Goal: Task Accomplishment & Management: Manage account settings

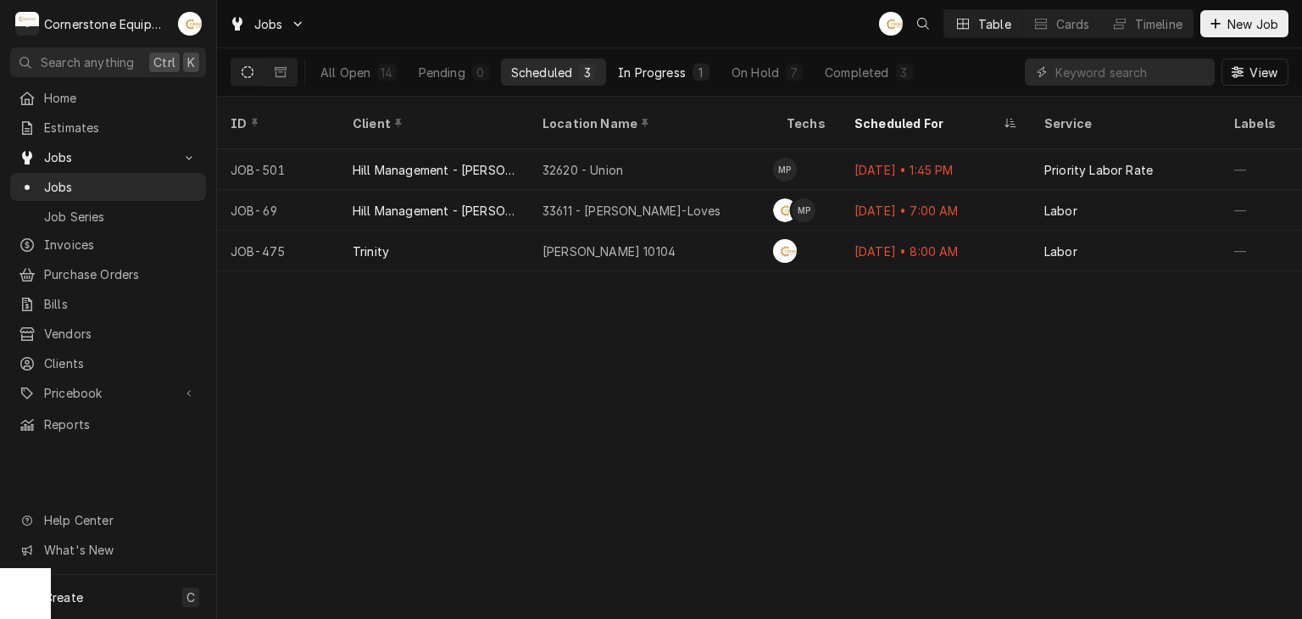
click at [676, 68] on div "In Progress" at bounding box center [652, 73] width 68 height 18
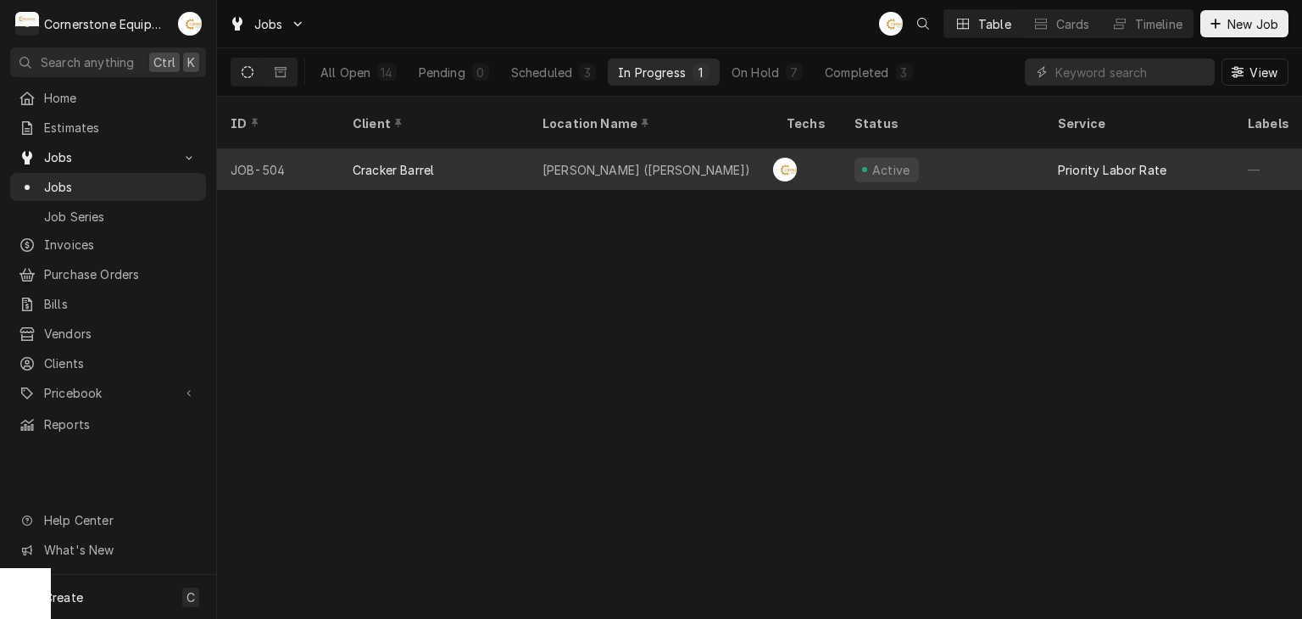
click at [655, 149] on div "Arden (Fletcher)" at bounding box center [651, 169] width 244 height 41
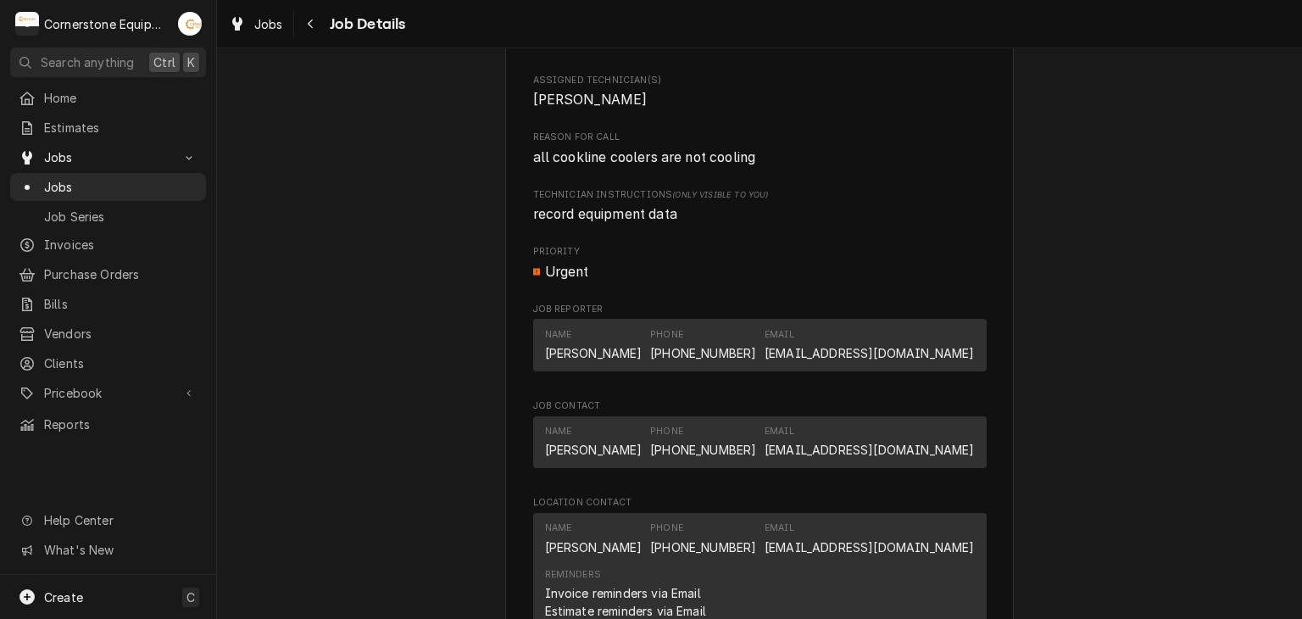
scroll to position [1295, 0]
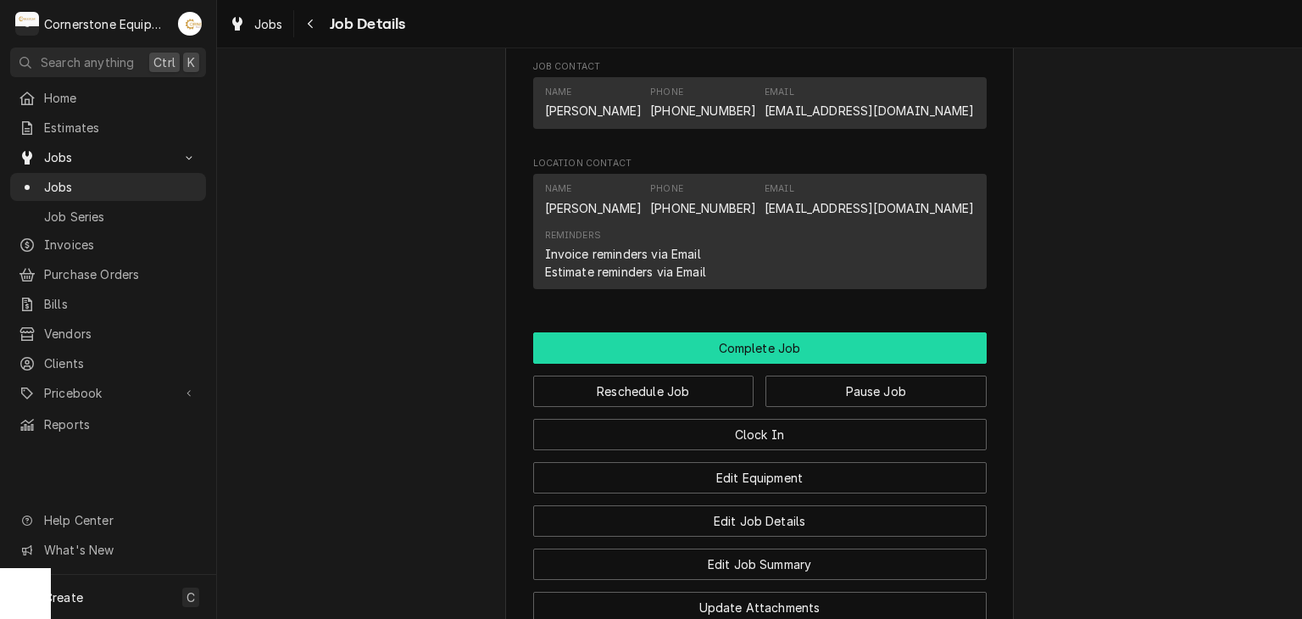
click at [681, 364] on button "Complete Job" at bounding box center [760, 347] width 454 height 31
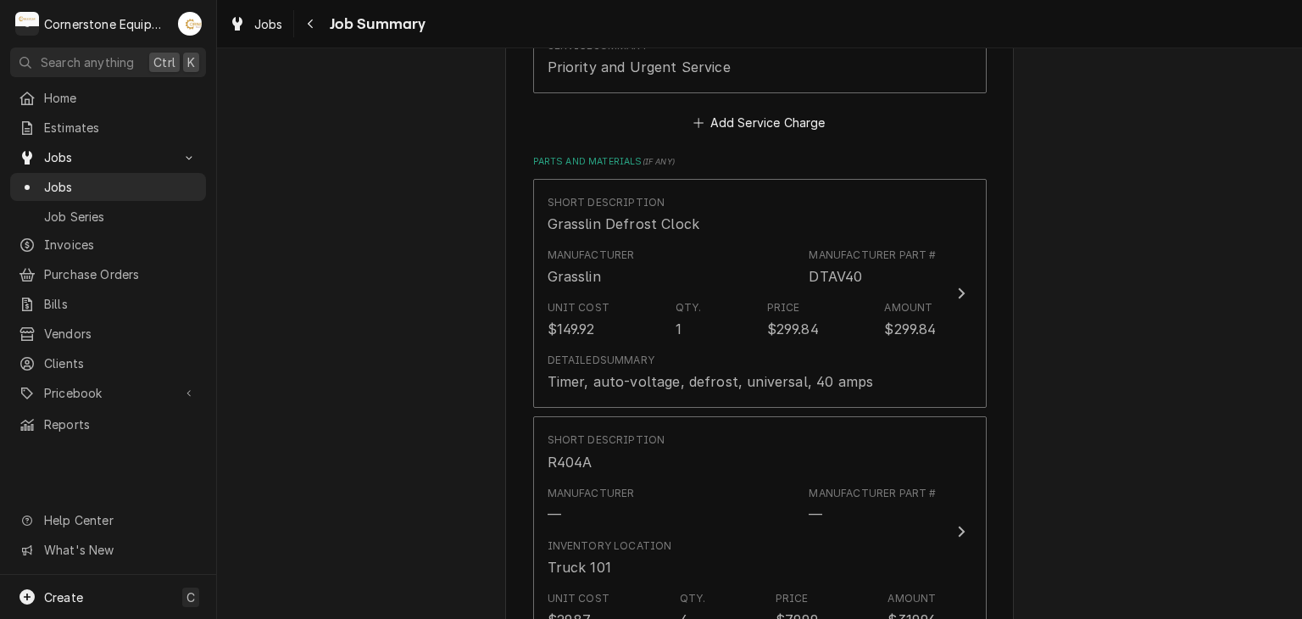
scroll to position [339, 0]
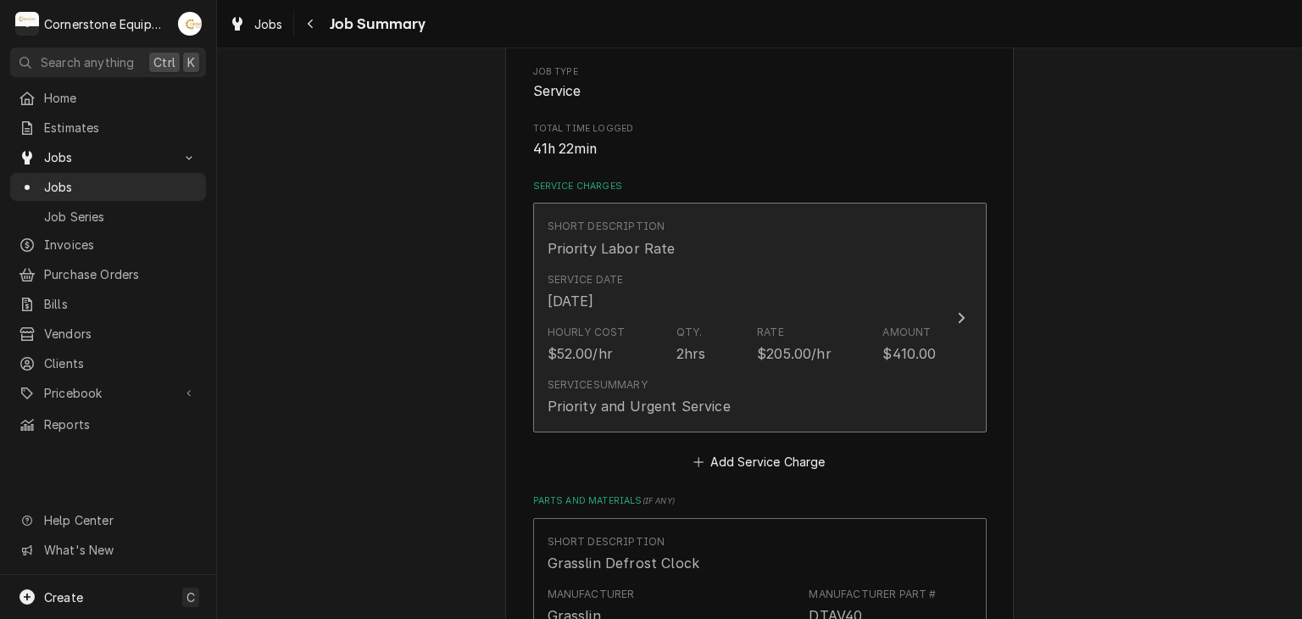
click at [590, 381] on div "Service Summary" at bounding box center [598, 384] width 100 height 15
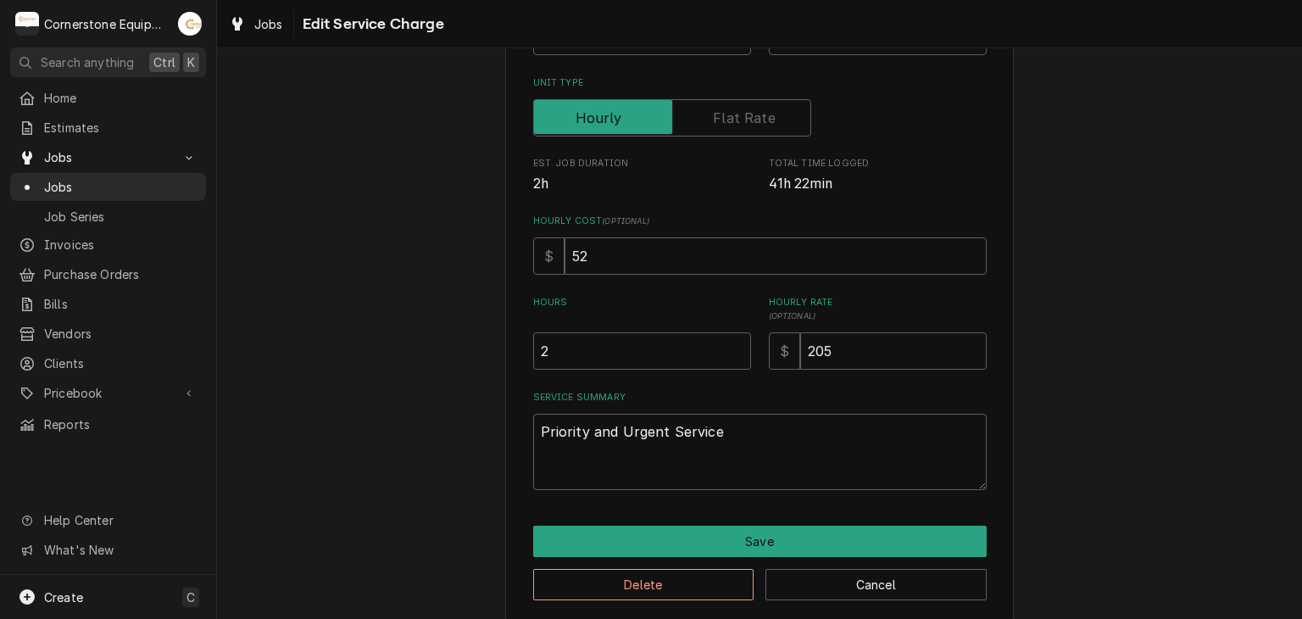
scroll to position [270, 0]
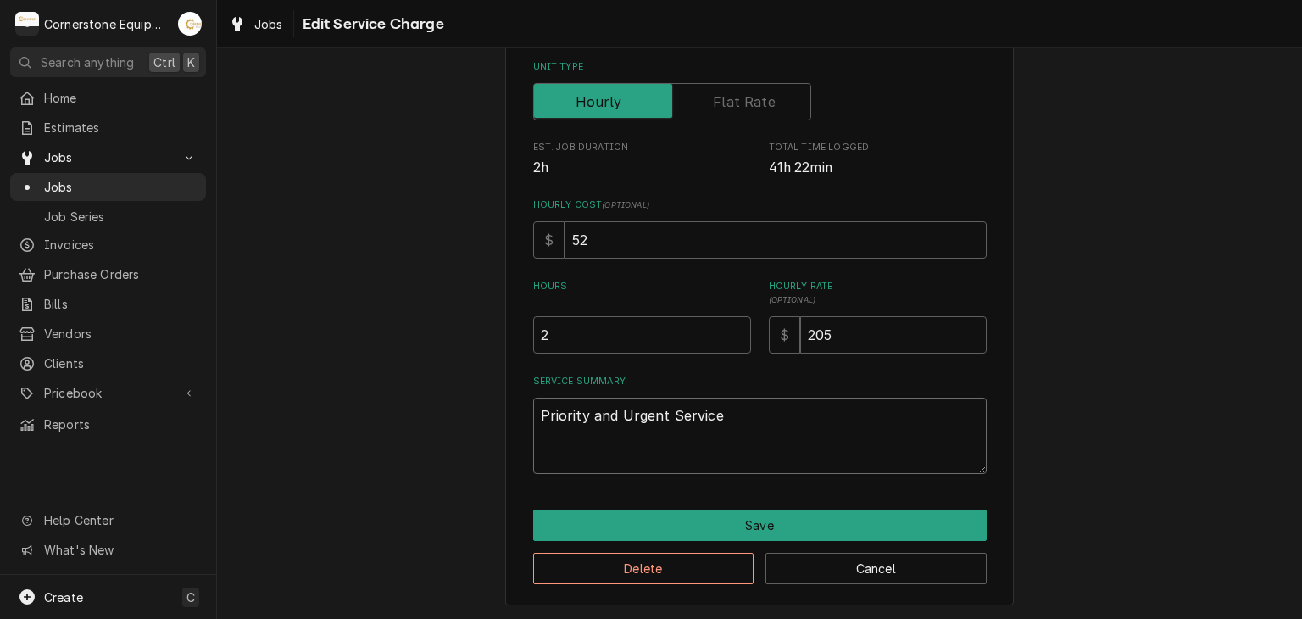
click at [749, 447] on textarea "Priority and Urgent Service" at bounding box center [760, 436] width 454 height 76
type textarea "x"
type textarea "Priority and Urgent Service"
type textarea "x"
type textarea "Priority and Urgent Service"
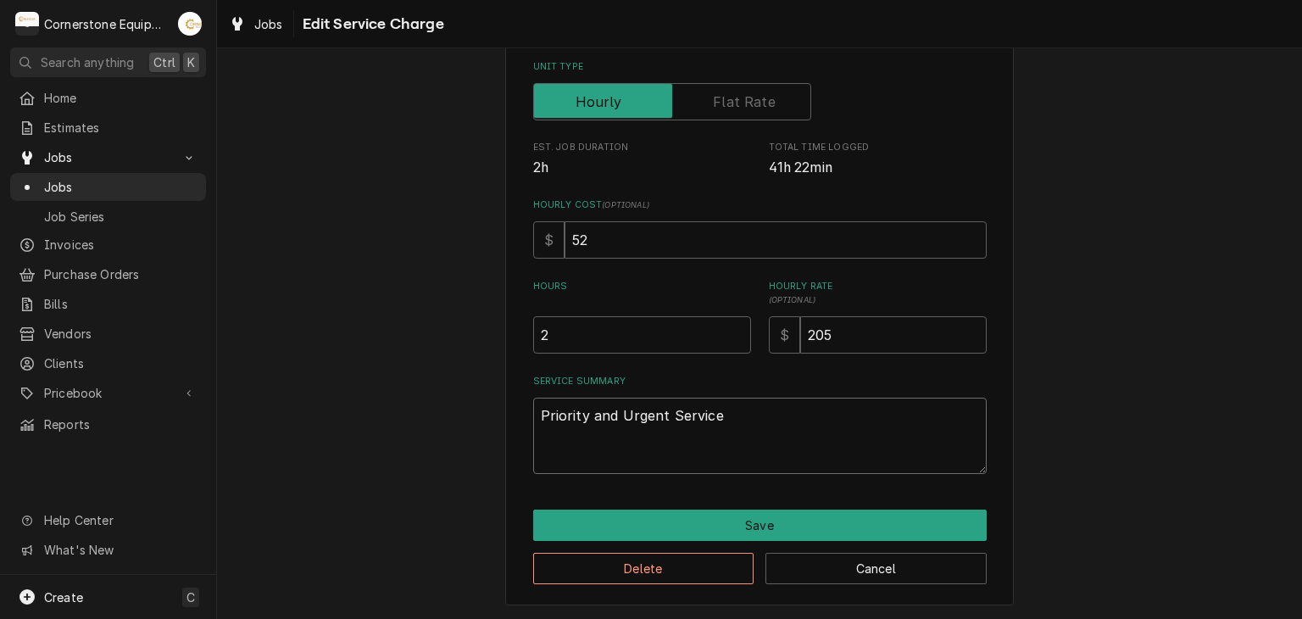
type textarea "x"
type textarea "Priority and Urgent Service 1"
type textarea "x"
type textarea "Priority and Urgent Service 10"
type textarea "x"
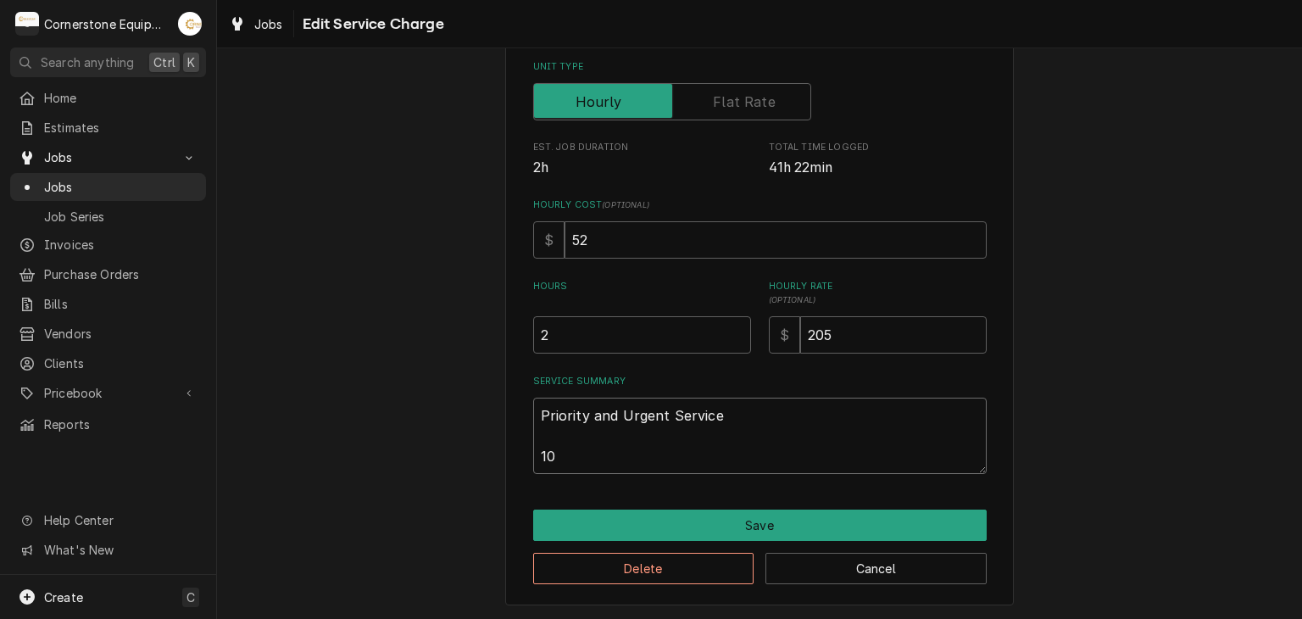
type textarea "Priority and Urgent Service 10/"
type textarea "x"
type textarea "Priority and Urgent Service 10/1"
type textarea "x"
type textarea "Priority and Urgent Service 10/13"
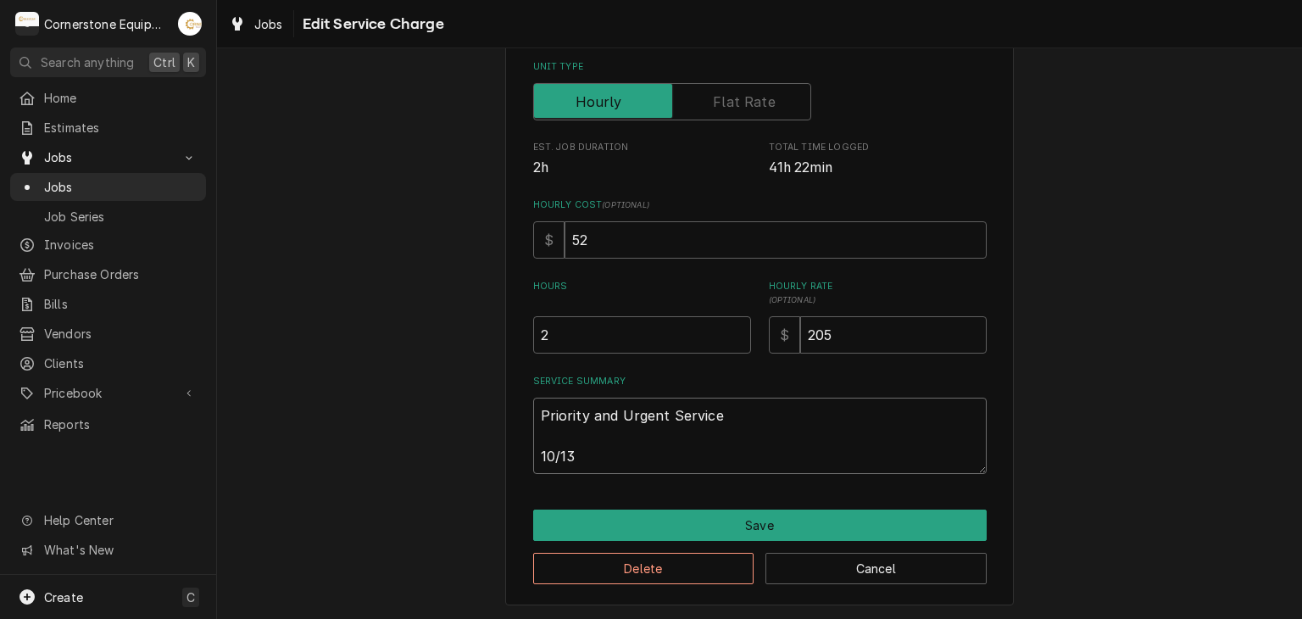
type textarea "x"
type textarea "Priority and Urgent Service 10/13/"
type textarea "x"
type textarea "Priority and Urgent Service 10/13/2"
type textarea "x"
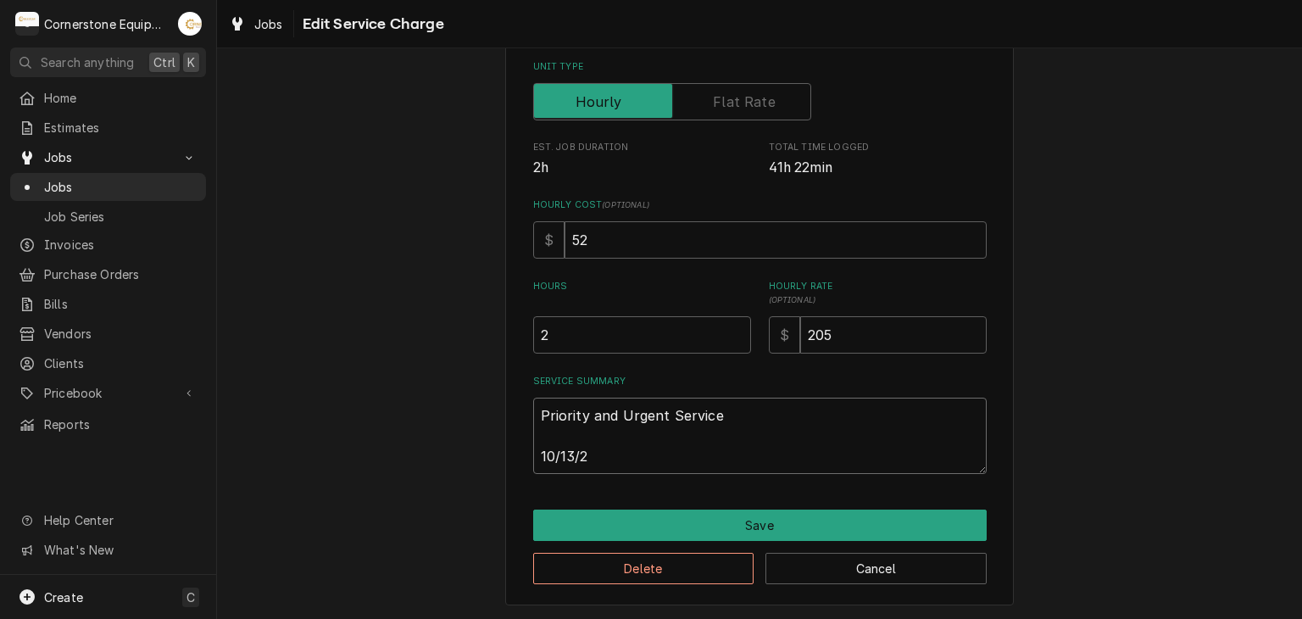
type textarea "Priority and Urgent Service 10/13/25"
type textarea "x"
type textarea "Priority and Urgent Service 10/13/25"
click at [575, 430] on textarea "Priority and Urgent Service 10/13/25" at bounding box center [760, 436] width 454 height 76
type textarea "x"
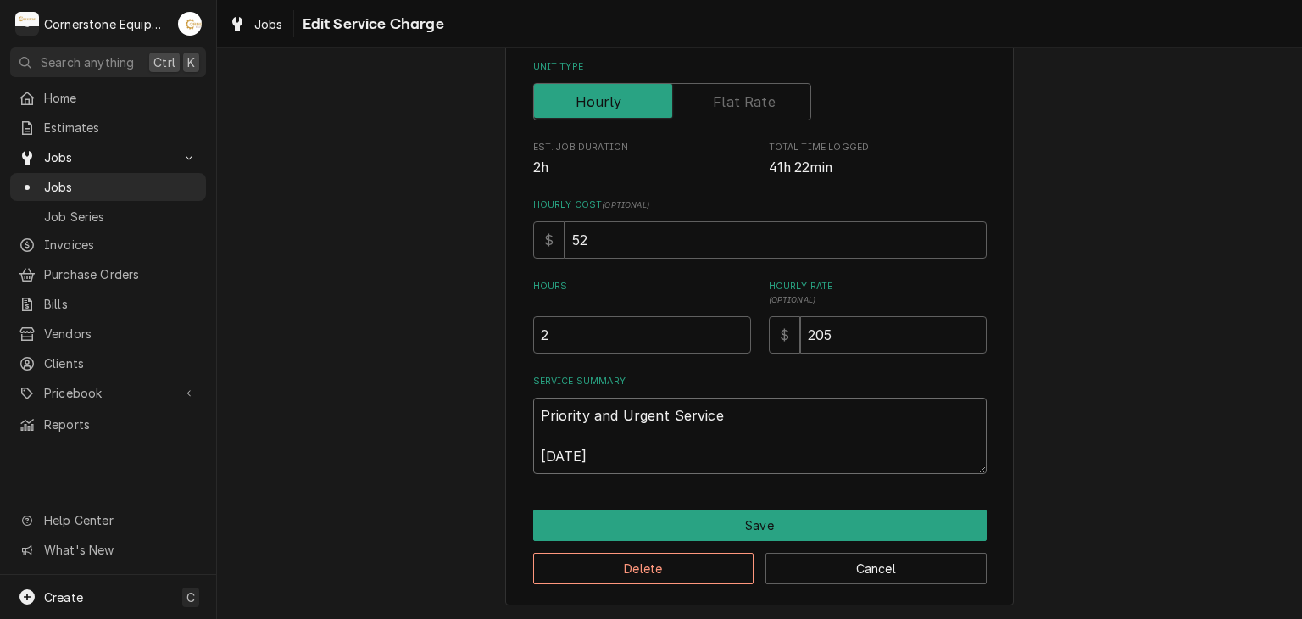
type textarea "Priority and Urgent Service 10/13/25"
click at [608, 422] on textarea "Priority and Urgent Service 10/13/25" at bounding box center [760, 436] width 454 height 76
click at [593, 438] on textarea "Priority and Urgent Service 10/13/25" at bounding box center [760, 436] width 454 height 76
type textarea "x"
type textarea "Priority and Urgent Service 10/13/25 A"
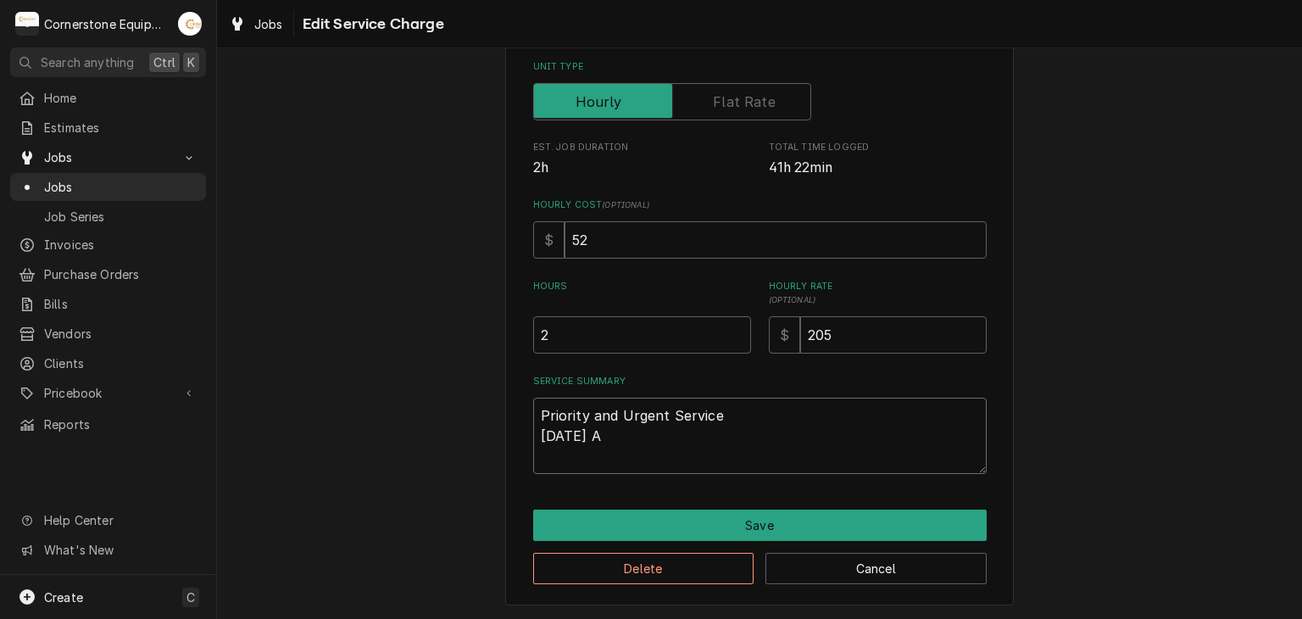
type textarea "x"
type textarea "Priority and Urgent Service 10/13/25 AS"
type textarea "x"
type textarea "Priority and Urgent Service 10/13/25 ASB"
type textarea "x"
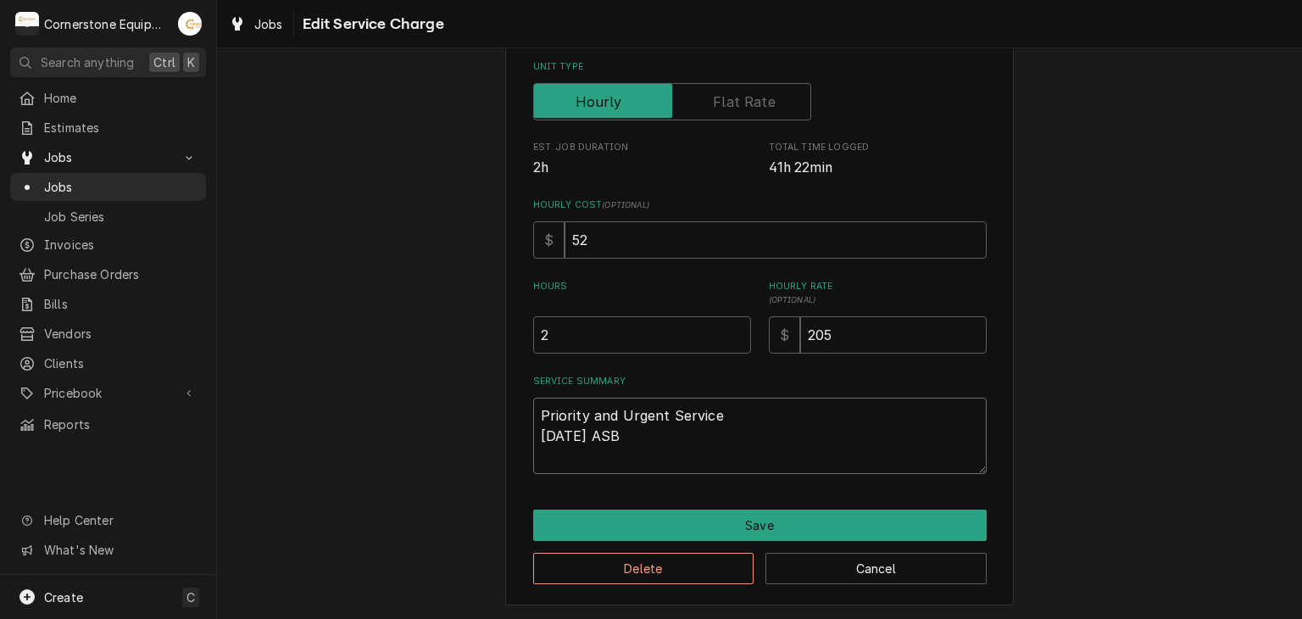
type textarea "Priority and Urgent Service 10/13/25 ASB"
type textarea "x"
type textarea "Priority and Urgent Service 10/13/25 ASB -"
type textarea "x"
type textarea "Priority and Urgent Service 10/13/25 ASB -"
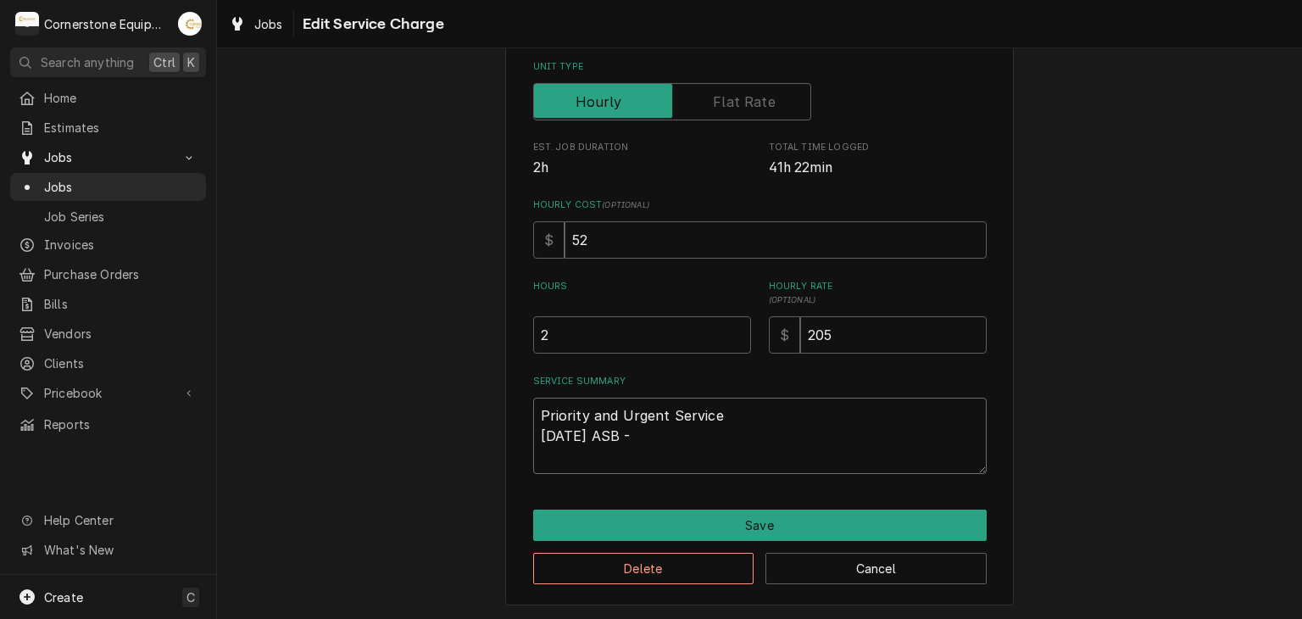
paste textarea "Upon arrival, Robin showed me all the coolers and freezers needing attention. T…"
type textarea "x"
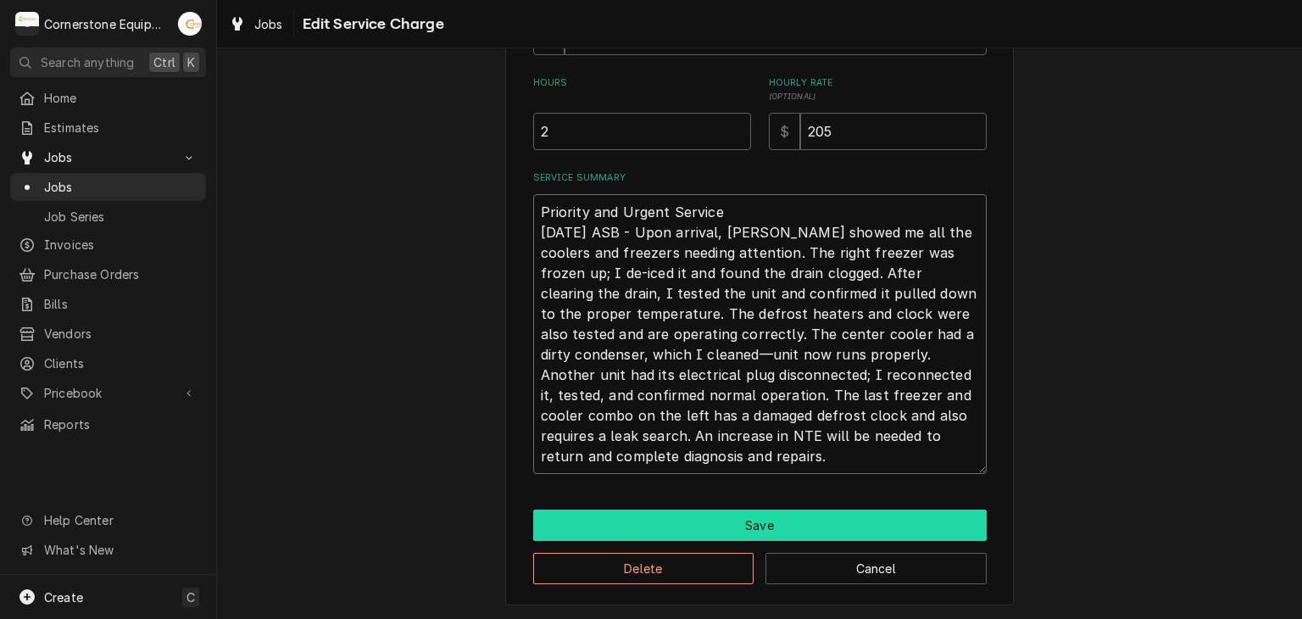
type textarea "Priority and Urgent Service 10/13/25 ASB - Upon arrival, Robin showed me all th…"
click at [632, 509] on button "Save" at bounding box center [760, 524] width 454 height 31
type textarea "x"
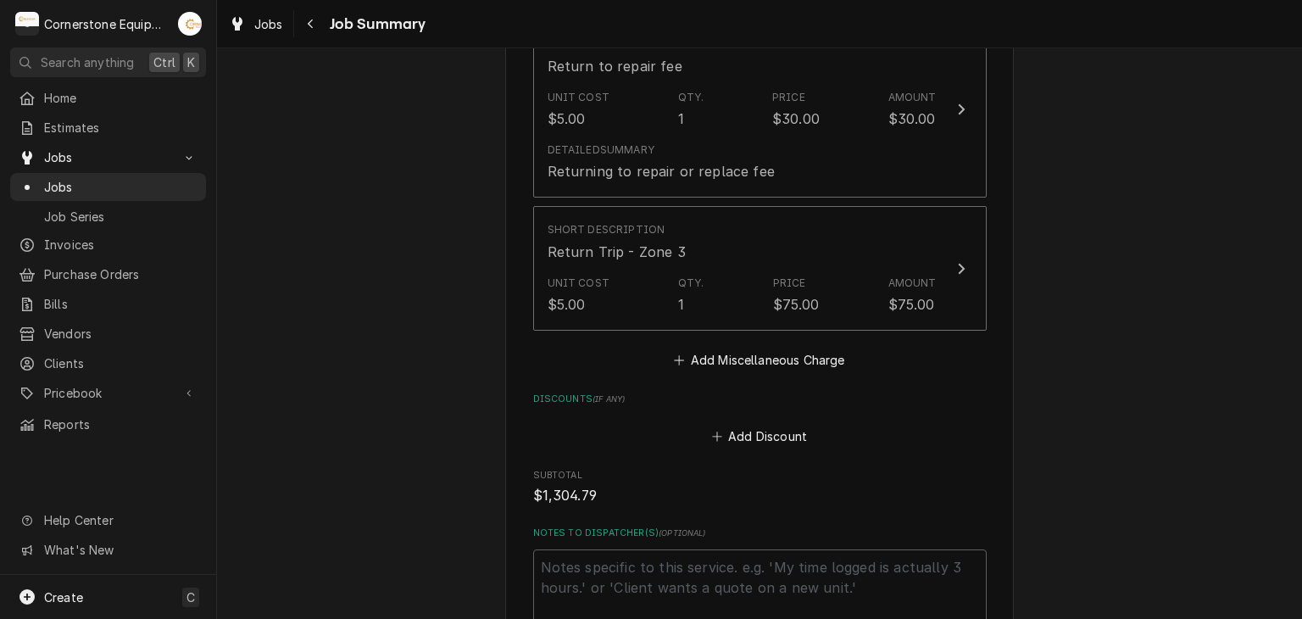
scroll to position [2367, 0]
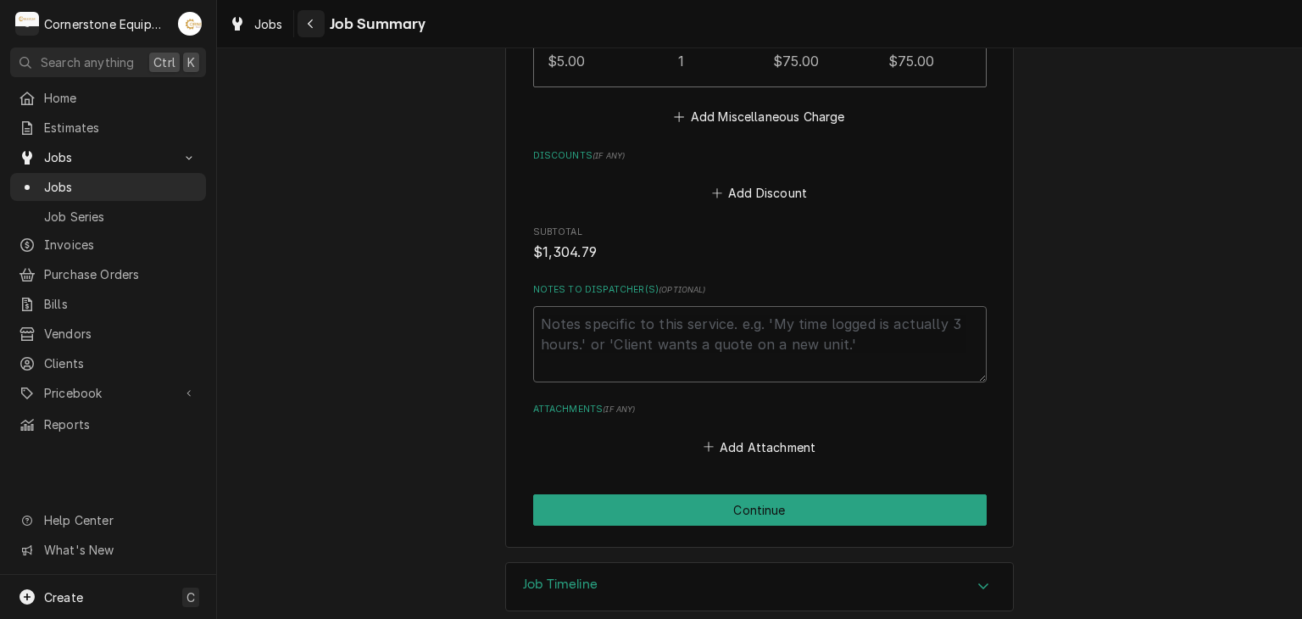
click at [314, 19] on icon "Navigate back" at bounding box center [311, 24] width 8 height 12
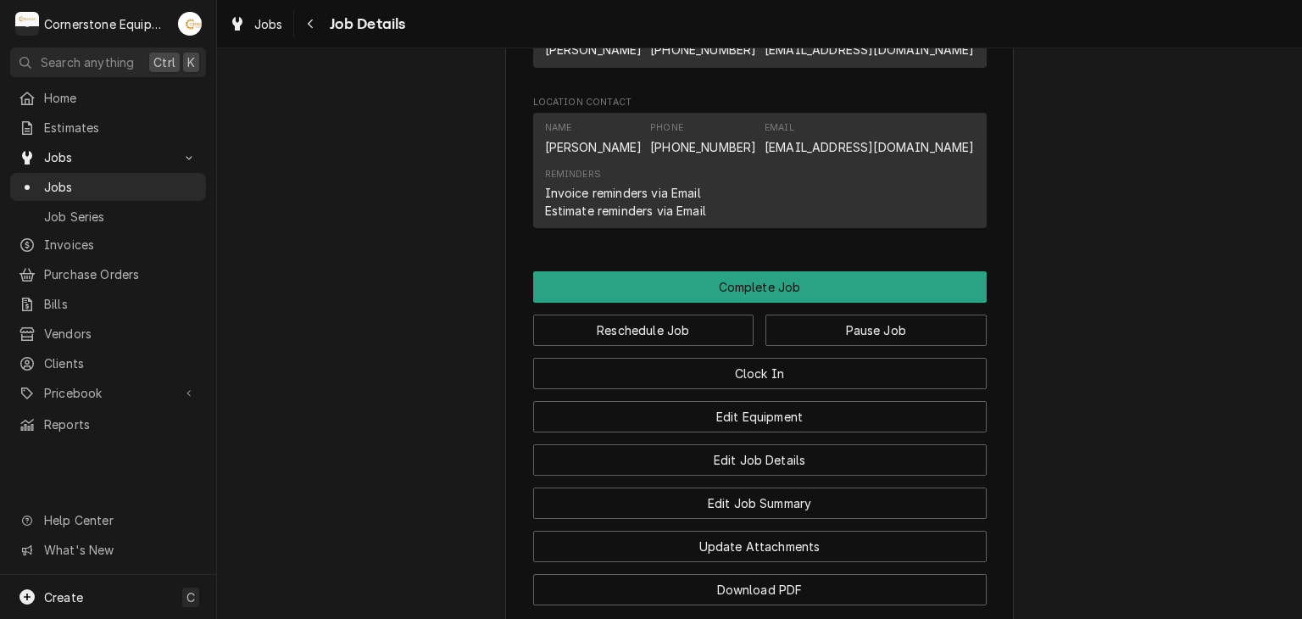
scroll to position [1634, 0]
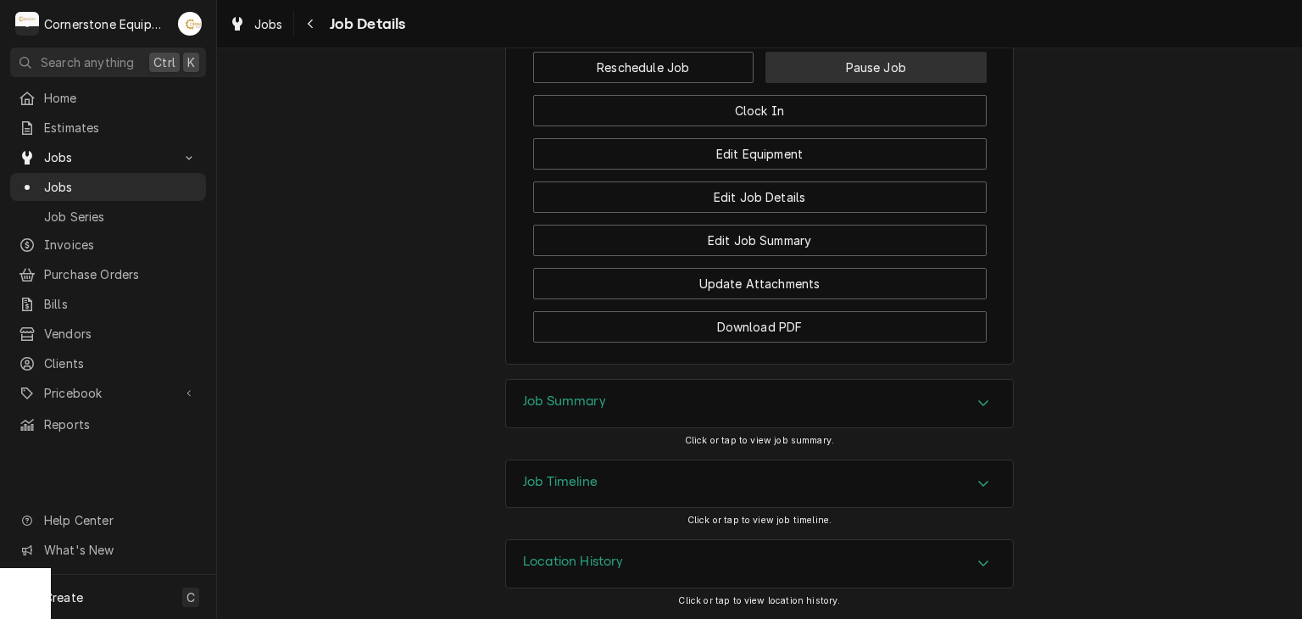
click at [843, 61] on button "Pause Job" at bounding box center [875, 67] width 221 height 31
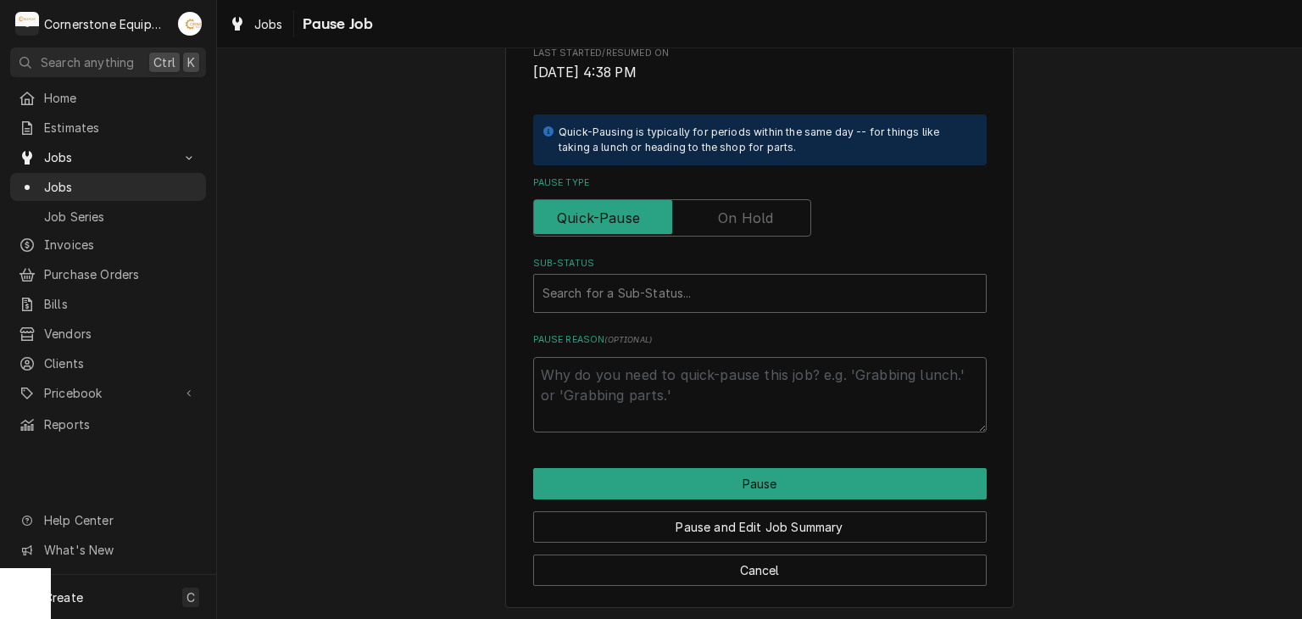
scroll to position [387, 0]
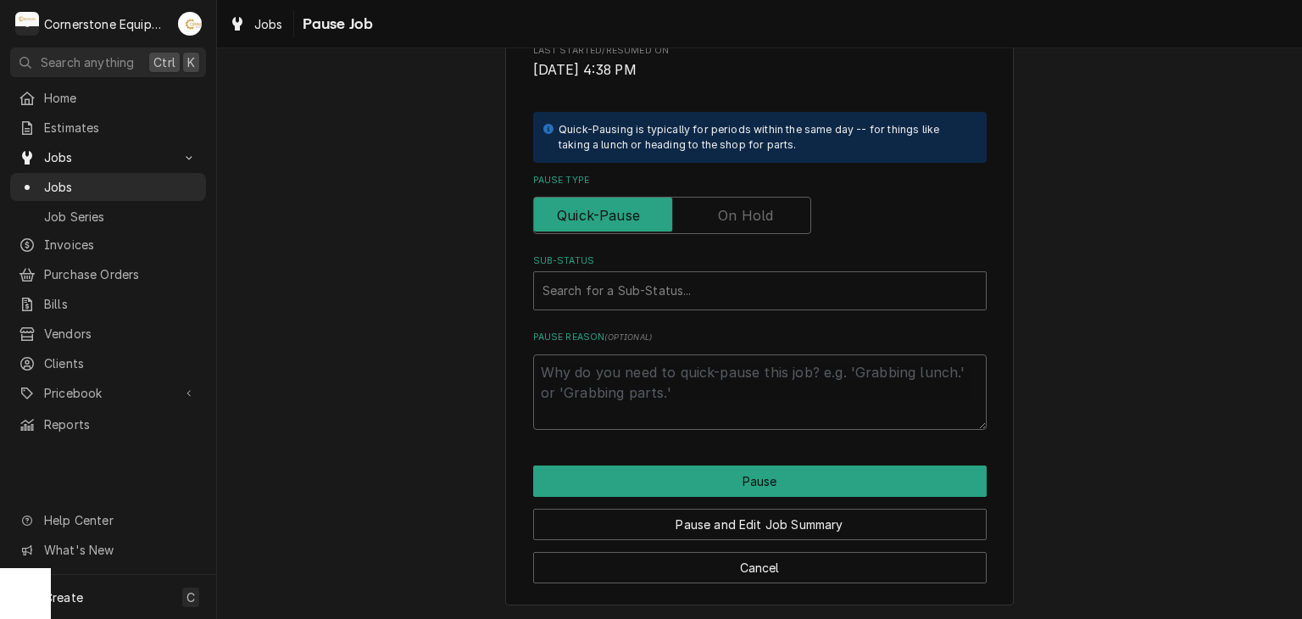
click at [746, 213] on label "Pause Type" at bounding box center [672, 215] width 278 height 37
click at [746, 213] on input "Pause Type" at bounding box center [672, 215] width 263 height 37
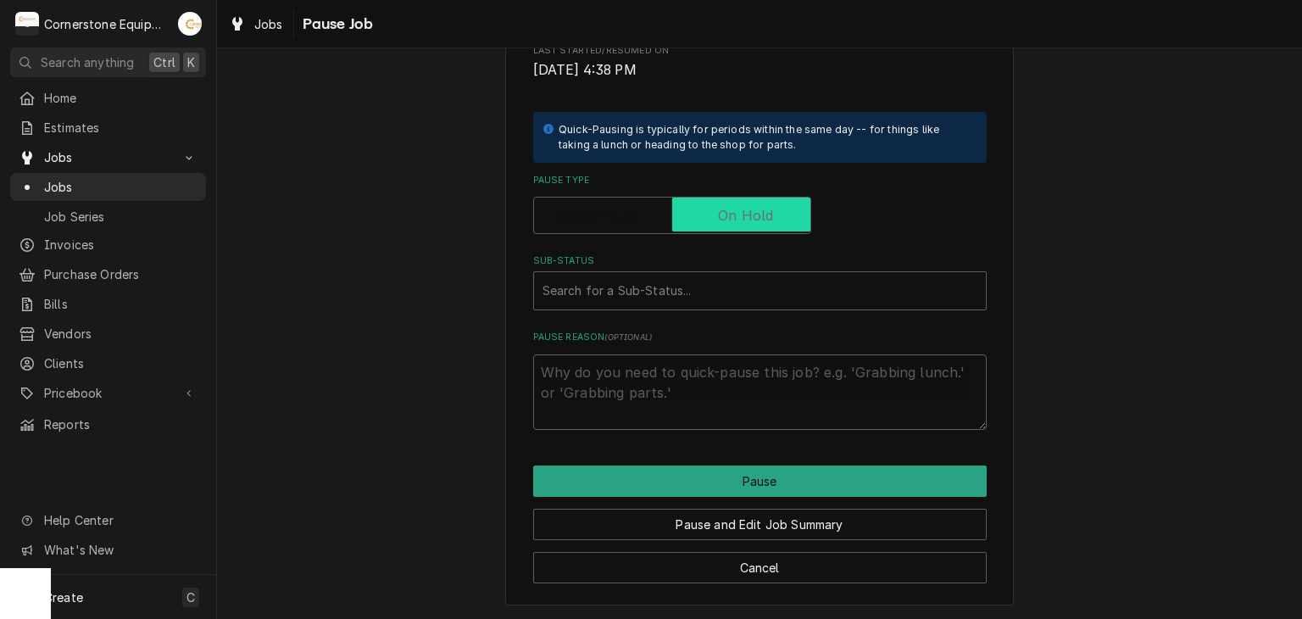
checkbox input "true"
click at [687, 303] on div "Sub-Status" at bounding box center [760, 291] width 435 height 31
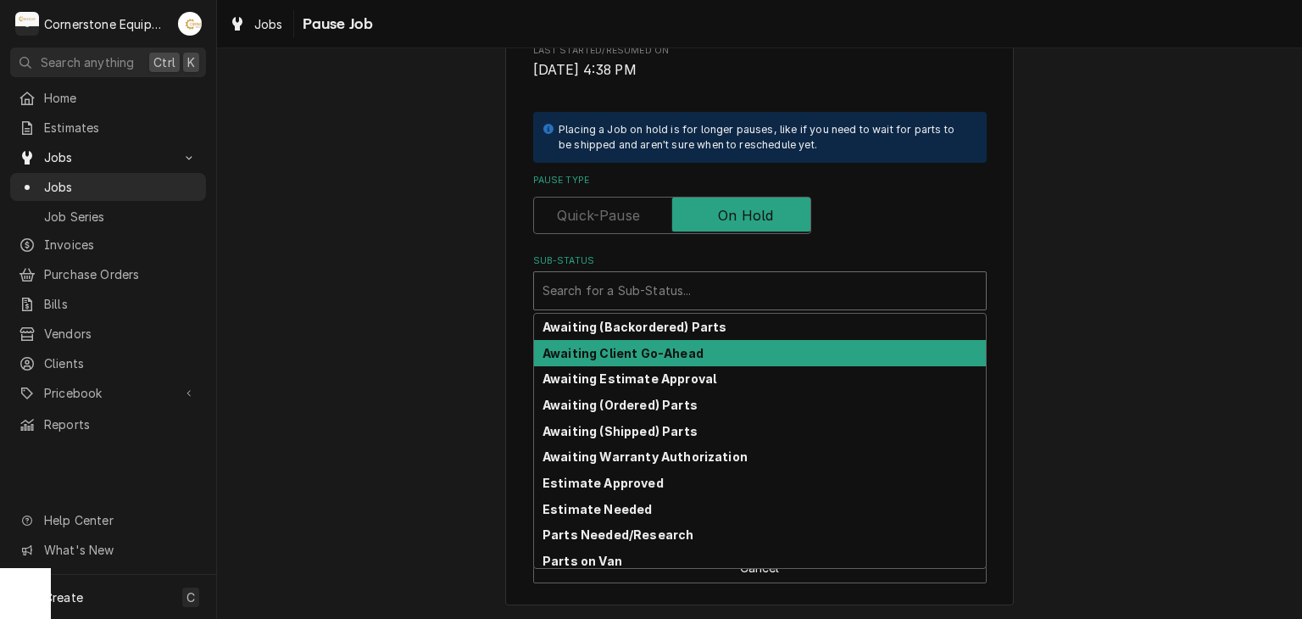
click at [685, 353] on strong "Awaiting Client Go-Ahead" at bounding box center [623, 353] width 161 height 14
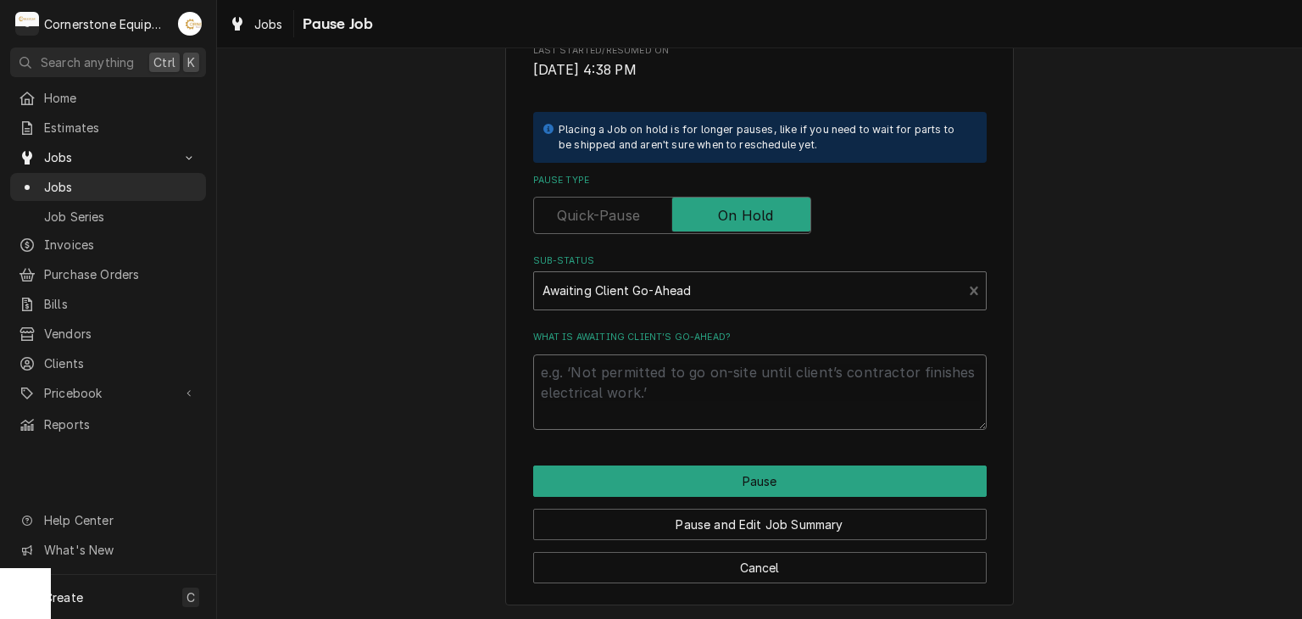
click at [675, 383] on textarea "What is awaiting client’s go-ahead?" at bounding box center [760, 392] width 454 height 76
type textarea "x"
type textarea "n"
type textarea "x"
type textarea "ne"
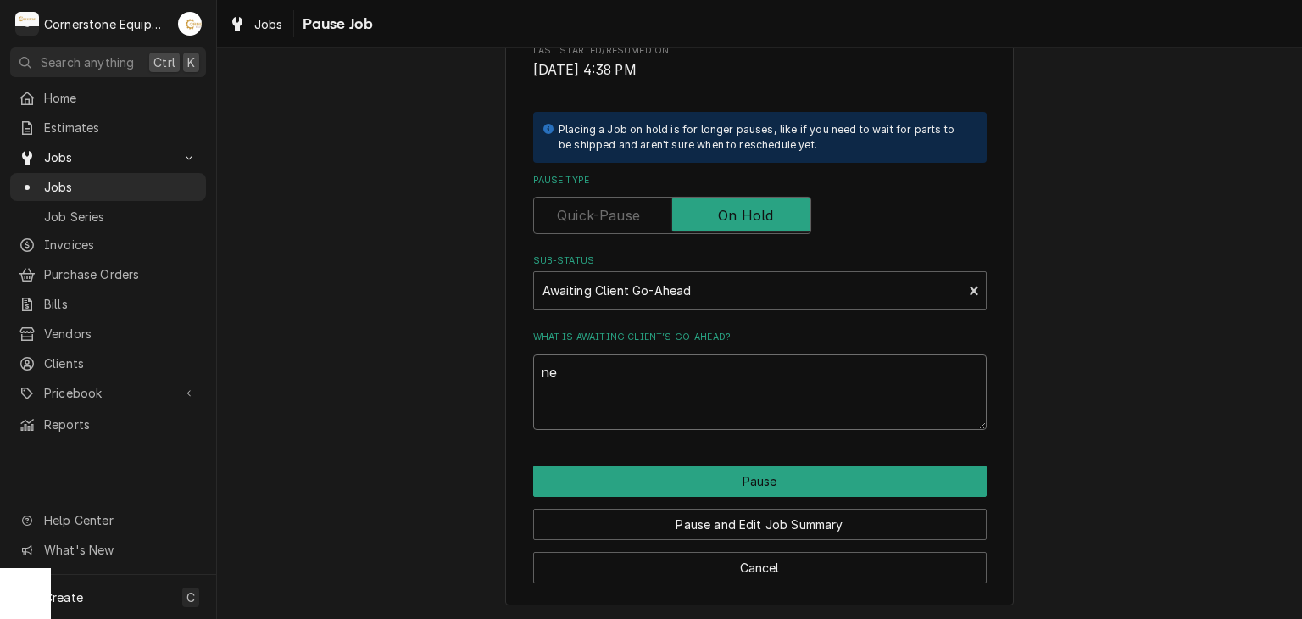
type textarea "x"
type textarea "nee"
type textarea "x"
type textarea "need"
type textarea "x"
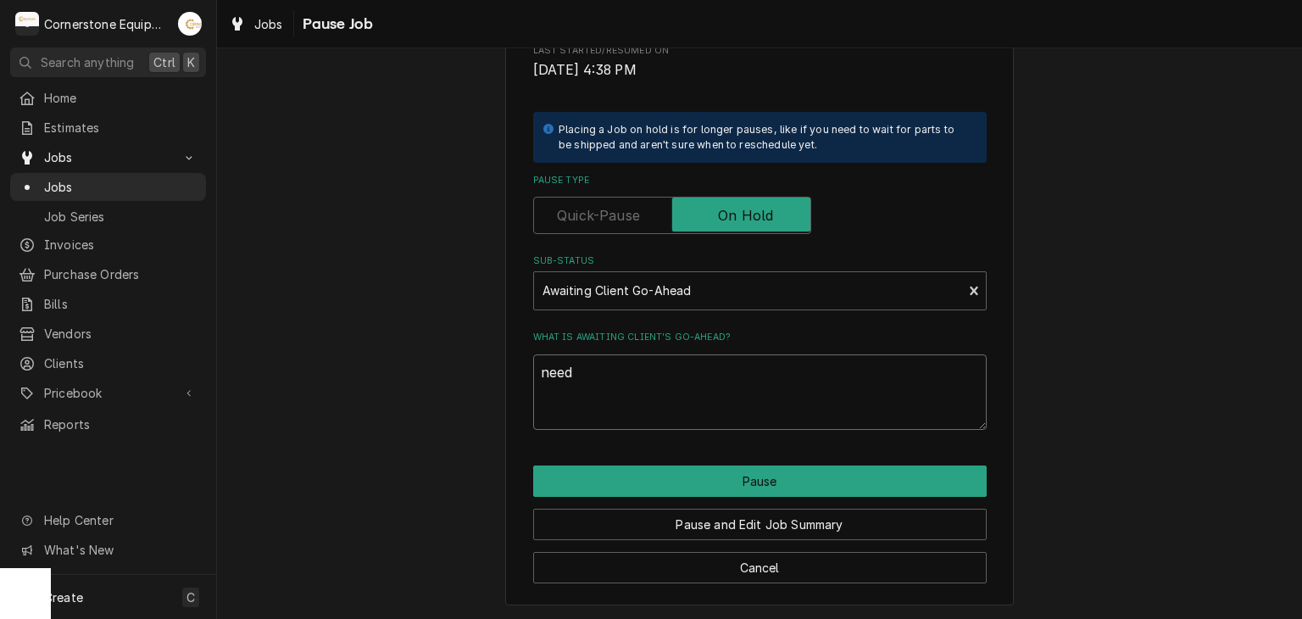
type textarea "need"
type textarea "x"
type textarea "need a"
type textarea "x"
type textarea "need ap"
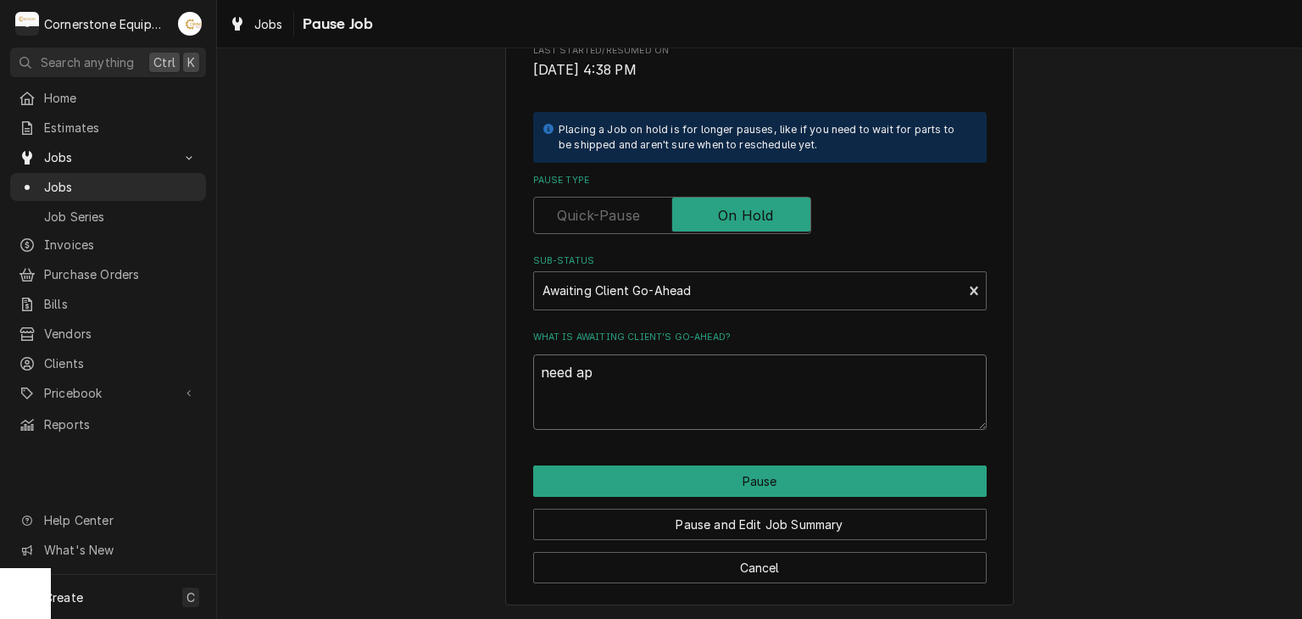
type textarea "x"
type textarea "need app"
type textarea "x"
type textarea "need appr"
type textarea "x"
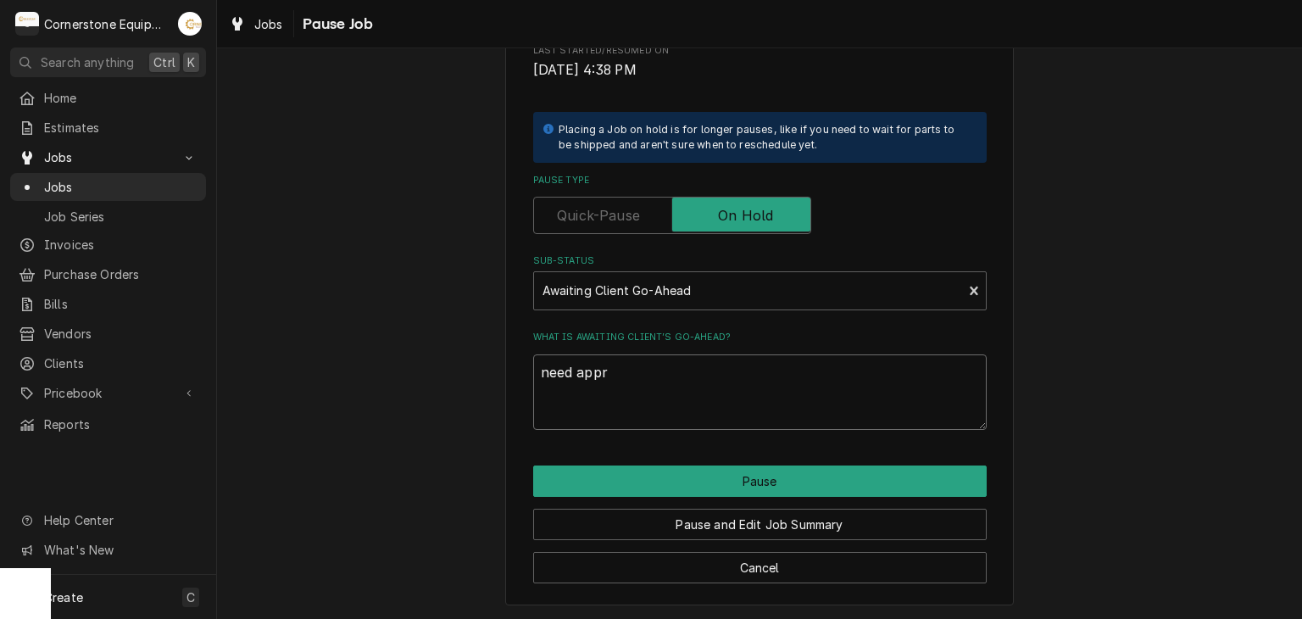
type textarea "need app"
type textarea "x"
type textarea "need ap"
type textarea "x"
type textarea "need a"
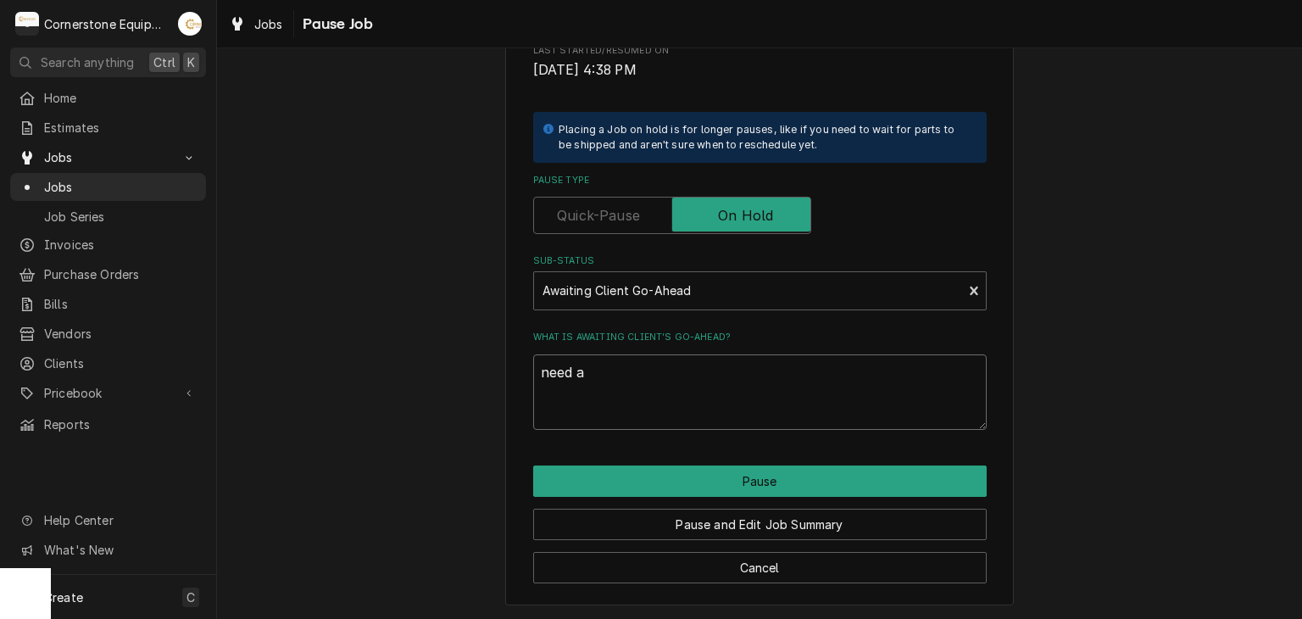
type textarea "x"
type textarea "need ap"
type textarea "x"
type textarea "need app"
type textarea "x"
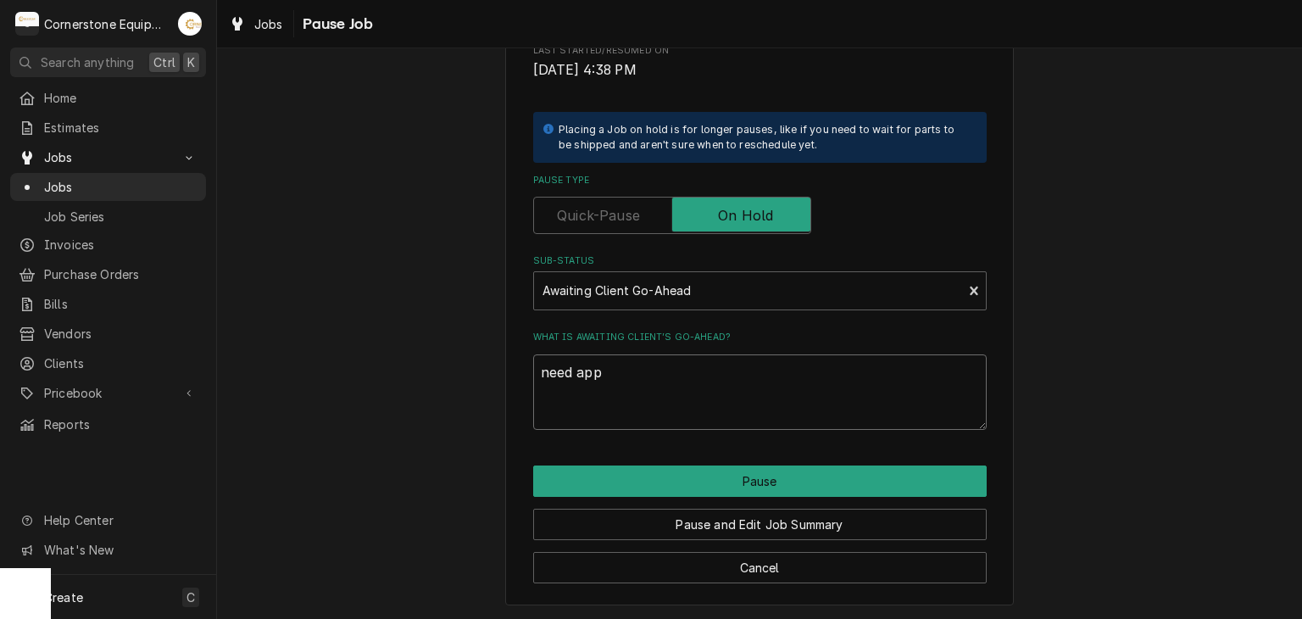
type textarea "need appr"
type textarea "x"
type textarea "need appro"
type textarea "x"
type textarea "need approv"
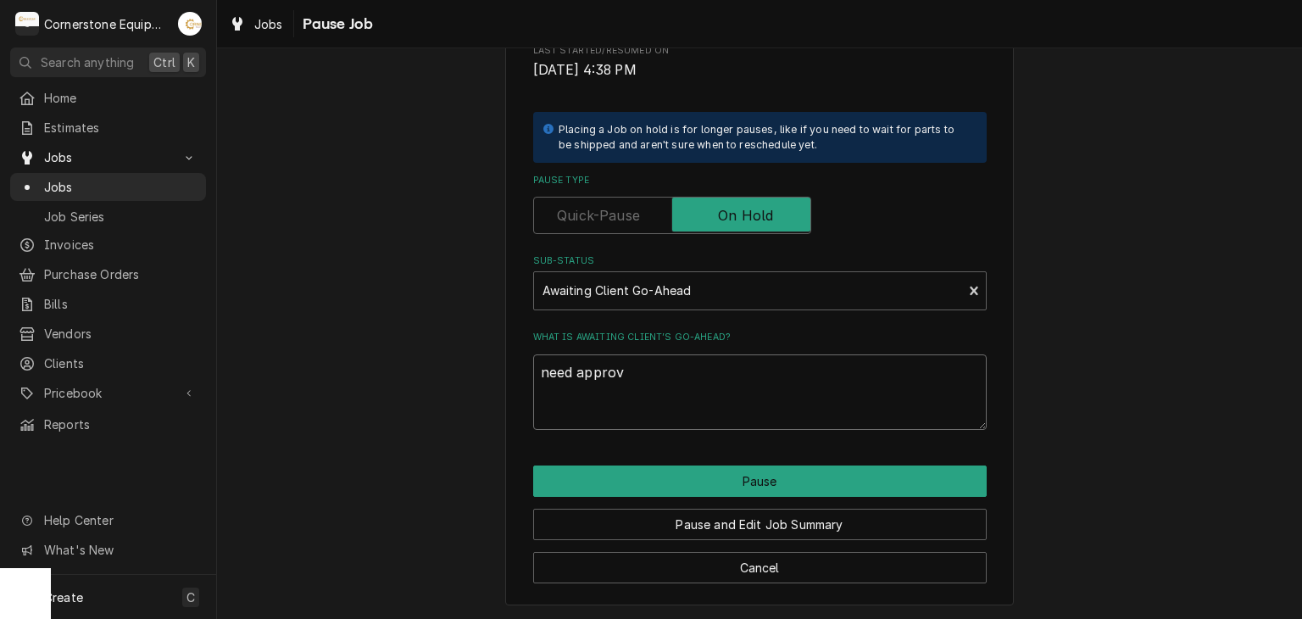
type textarea "x"
type textarea "need approva"
type textarea "x"
type textarea "need approval"
type textarea "x"
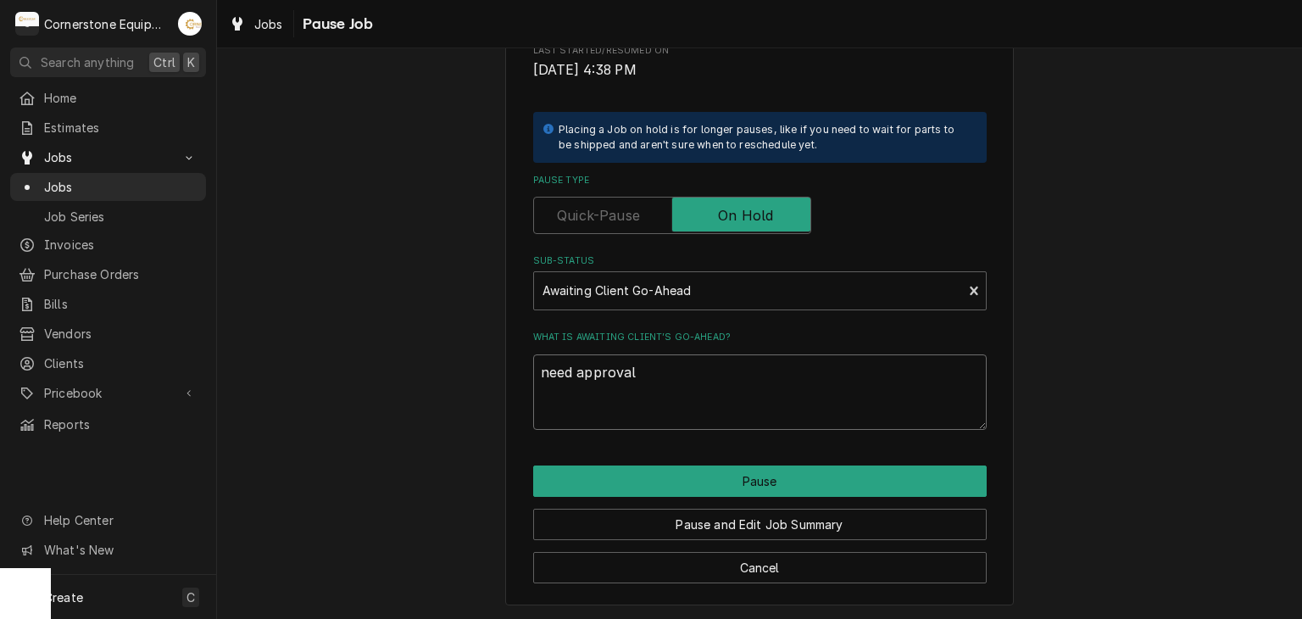
type textarea "need approval"
type textarea "x"
type textarea "need approval f"
type textarea "x"
type textarea "need approval fo"
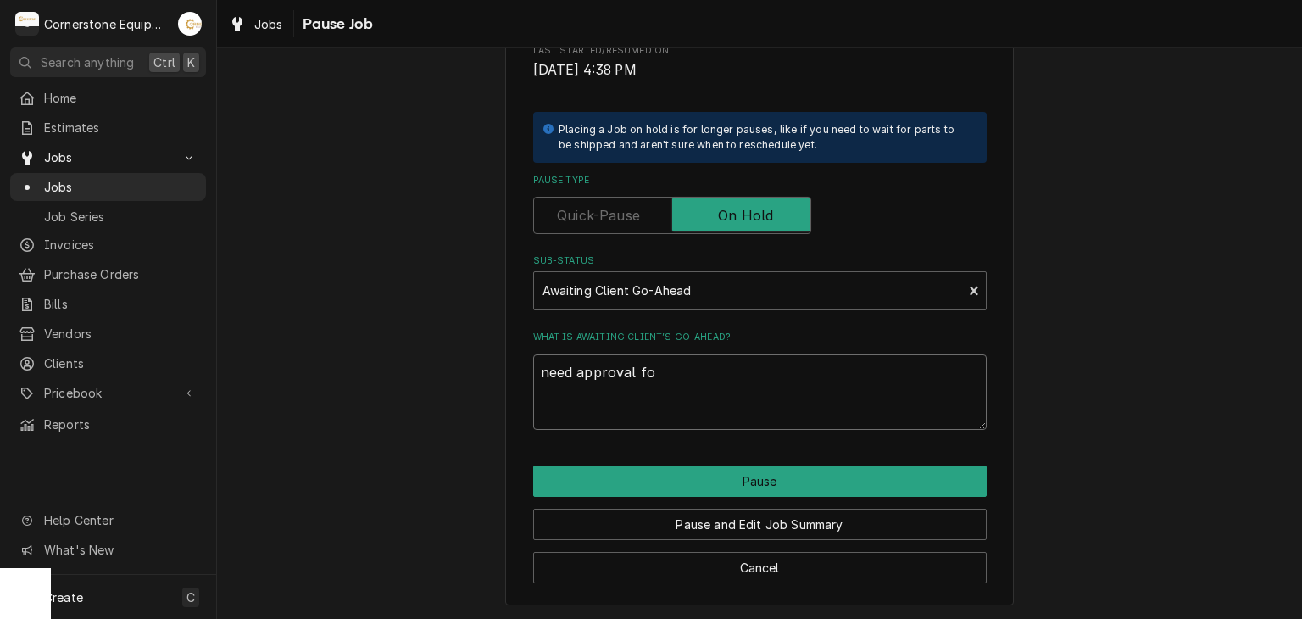
type textarea "x"
type textarea "need approval for"
type textarea "x"
type textarea "need approval for"
type textarea "x"
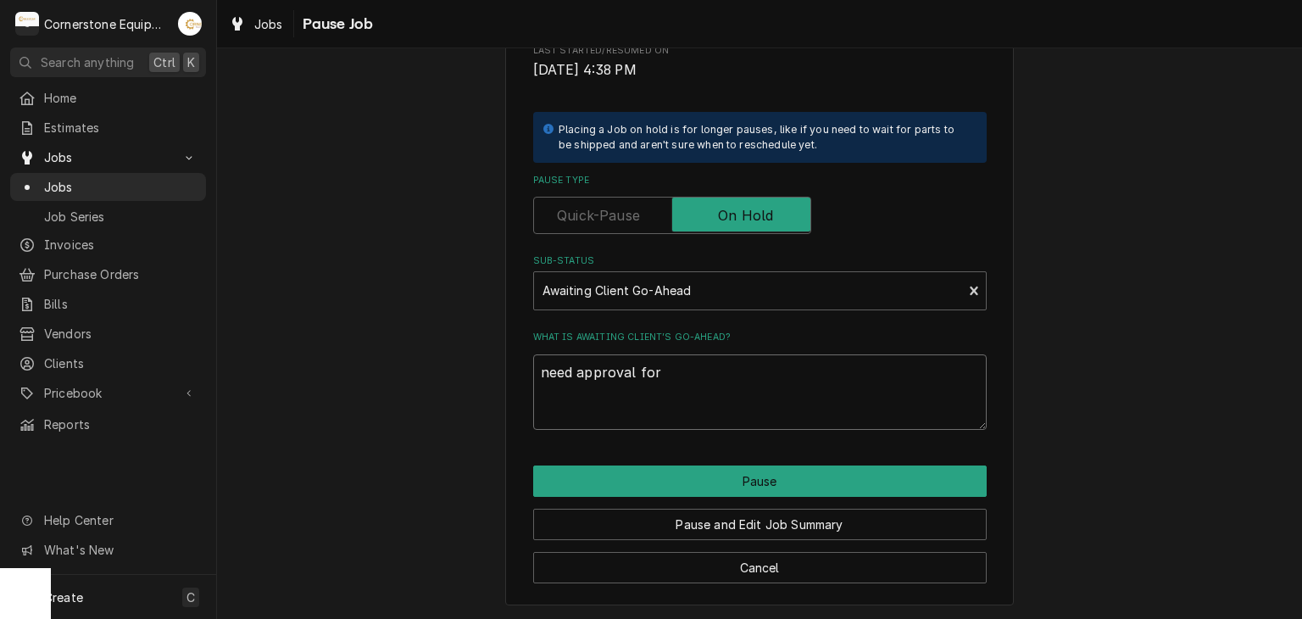
type textarea "need approval for N"
type textarea "x"
type textarea "need approval for NT"
type textarea "x"
type textarea "need approval for NTW"
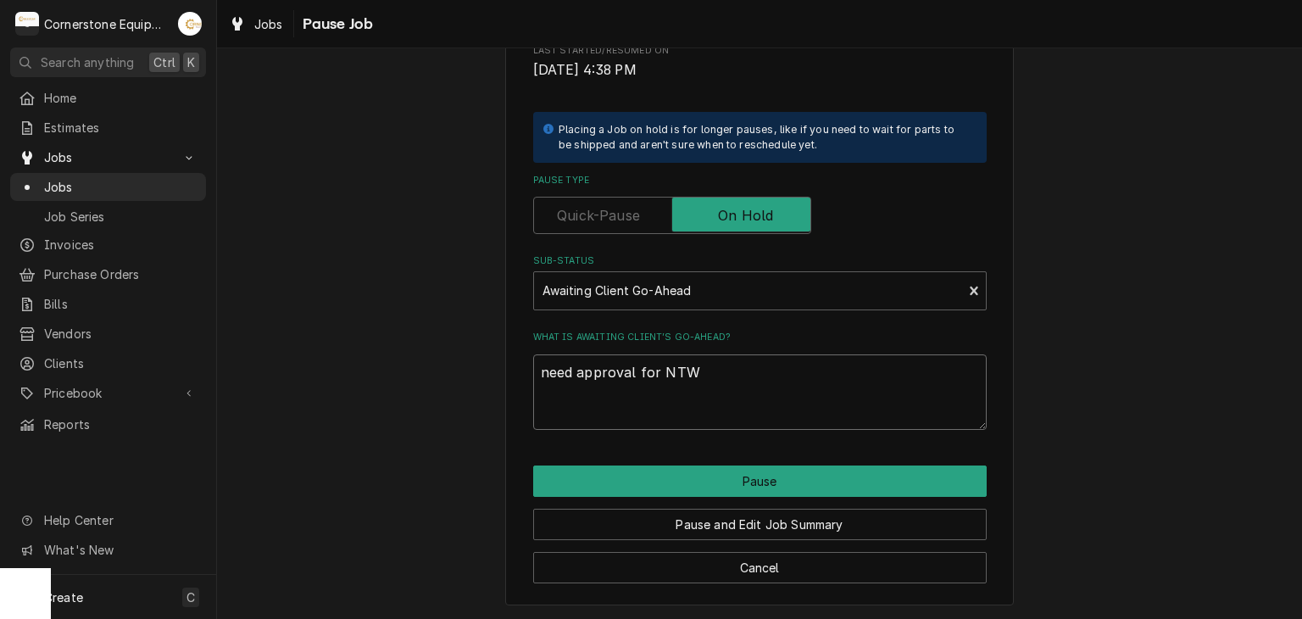
type textarea "x"
type textarea "need approval for NTW"
type textarea "x"
type textarea "need approval for NTW"
type textarea "x"
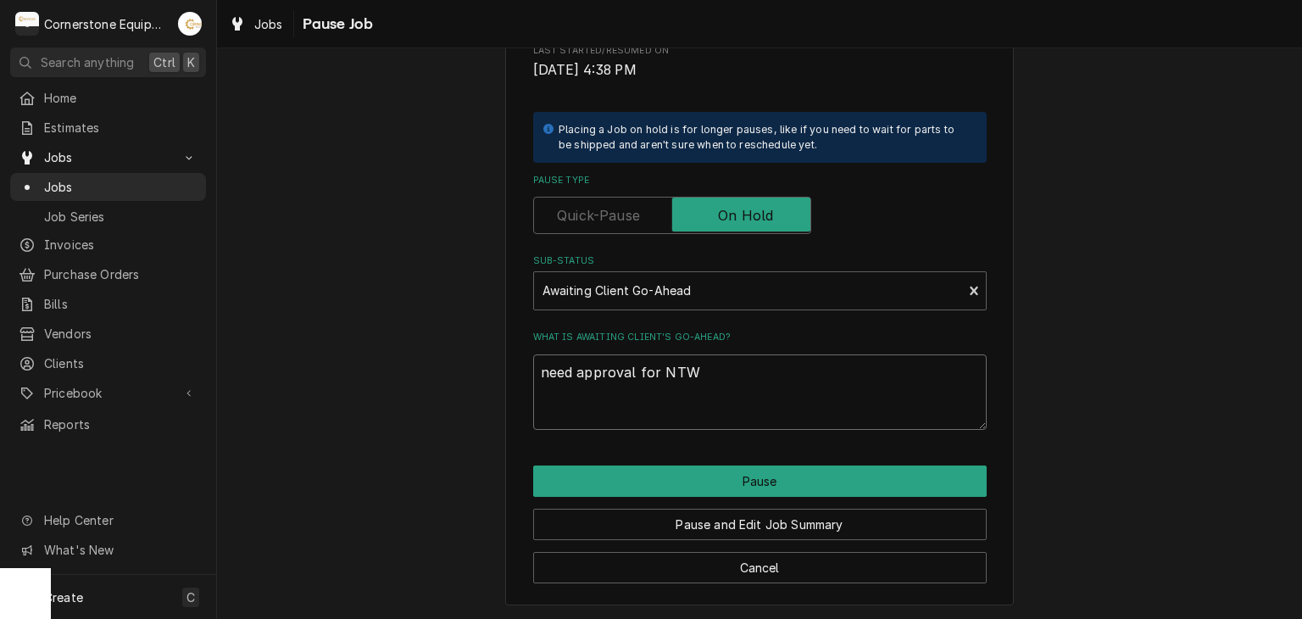
type textarea "need approval for NT"
type textarea "x"
type textarea "need approval for NTE"
type textarea "x"
type textarea "need approval for NTE"
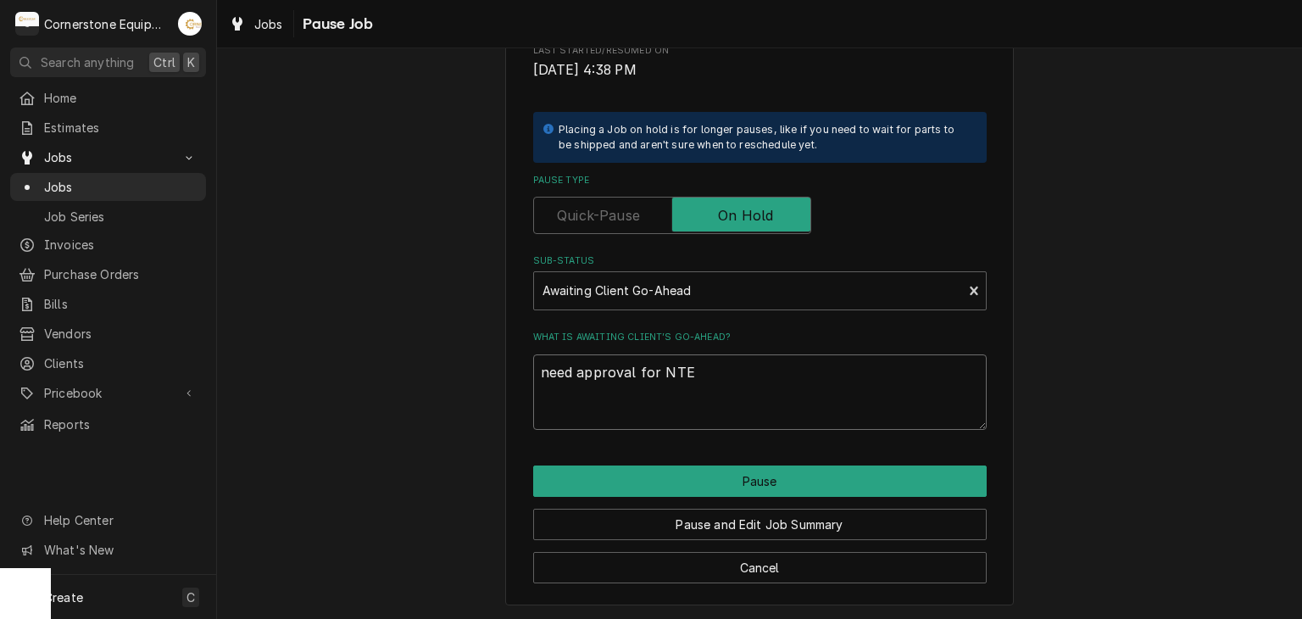
type textarea "x"
type textarea "need approval for NTE i"
type textarea "x"
type textarea "need approval for NTE in"
type textarea "x"
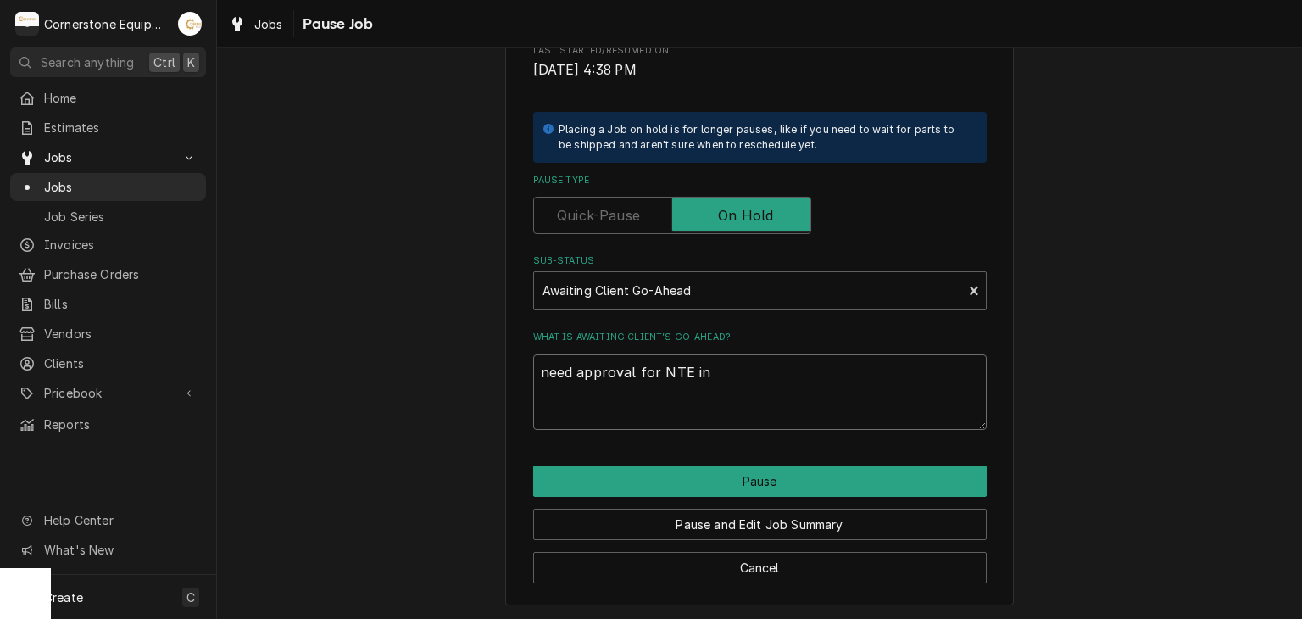
type textarea "need approval for NTE inc"
type textarea "x"
type textarea "need approval for NTE incr"
type textarea "x"
type textarea "need approval for NTE incre"
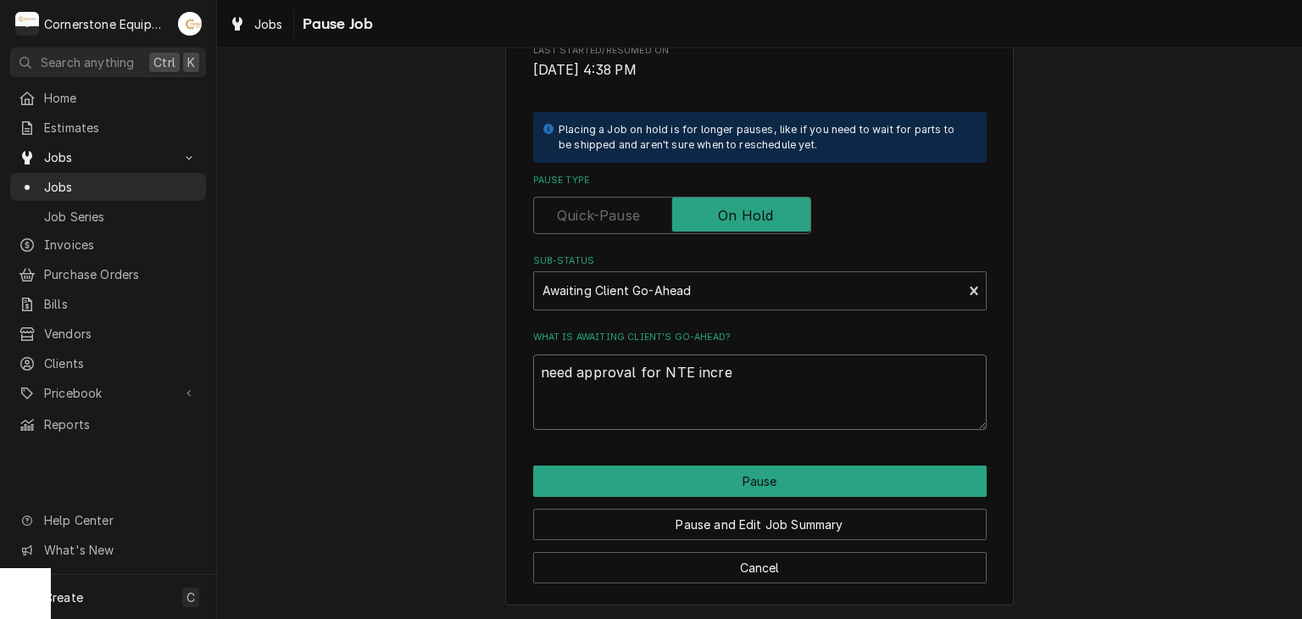
type textarea "x"
type textarea "need approval for NTE increa"
type textarea "x"
type textarea "need approval for NTE increas"
type textarea "x"
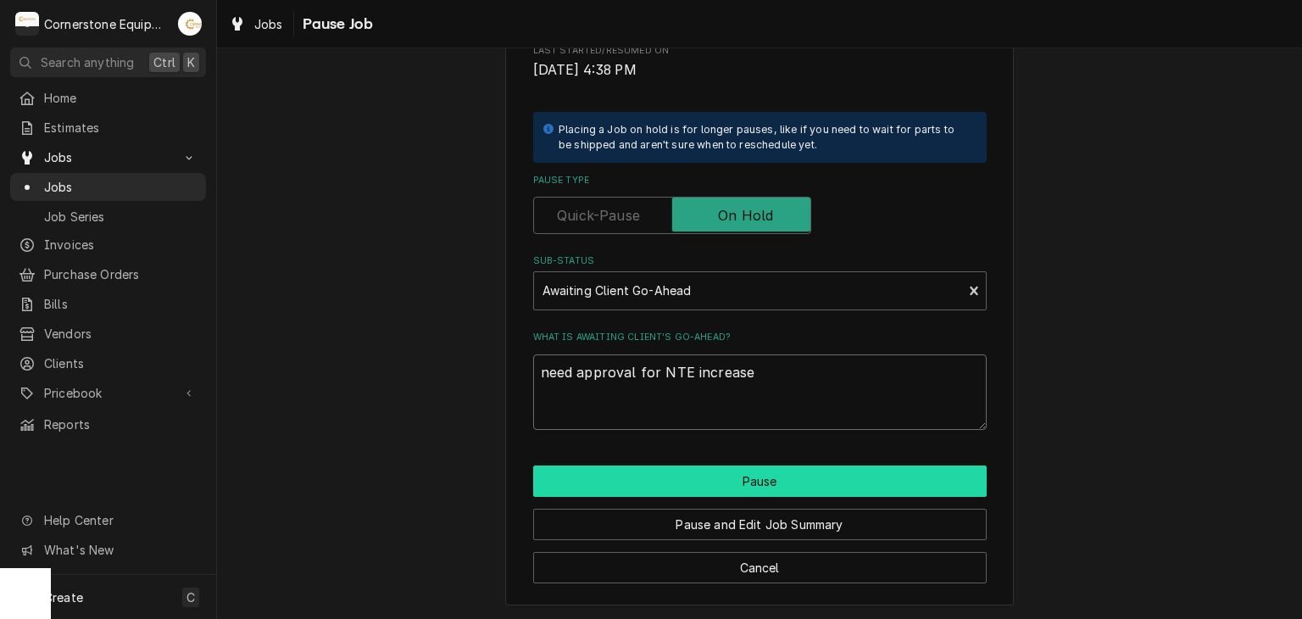
type textarea "need approval for NTE increase"
click at [916, 487] on button "Pause" at bounding box center [760, 480] width 454 height 31
type textarea "x"
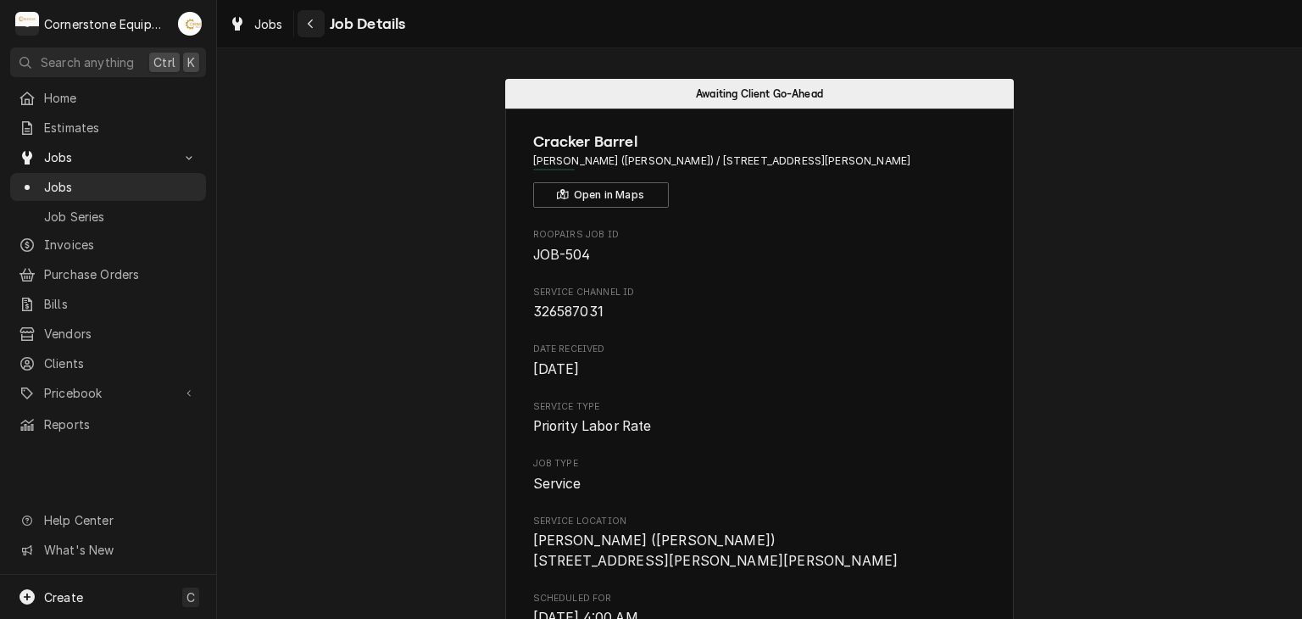
click at [310, 31] on div "Navigate back" at bounding box center [311, 23] width 17 height 17
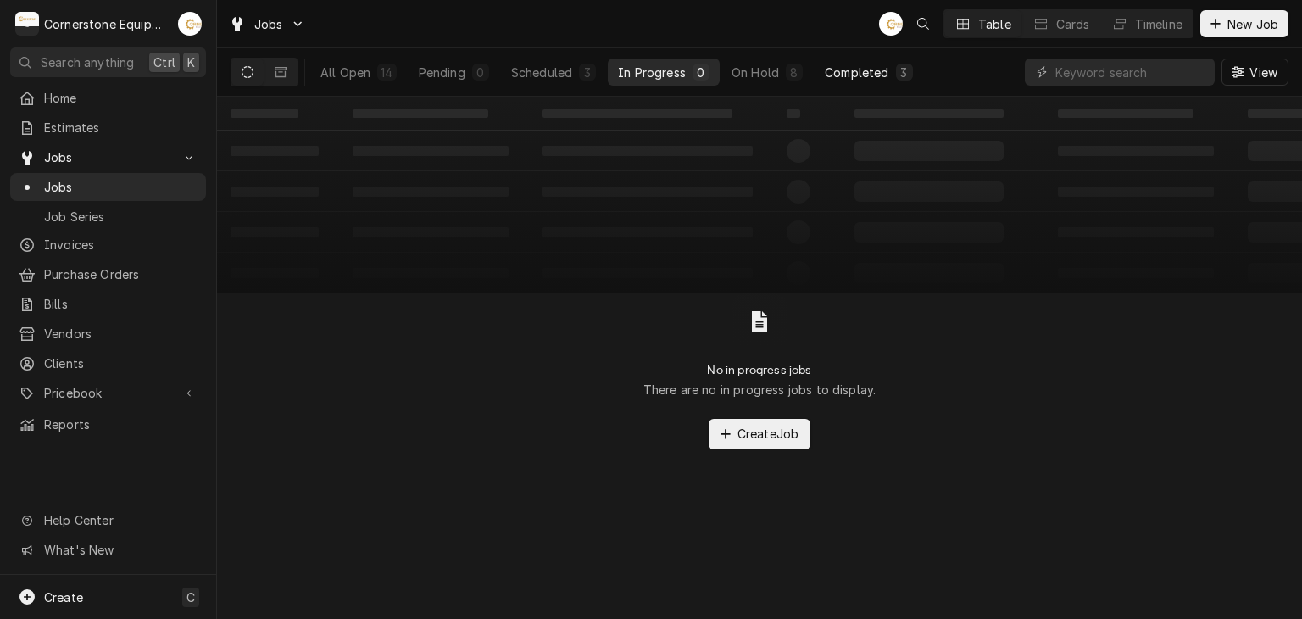
click at [847, 70] on div "Completed" at bounding box center [857, 73] width 64 height 18
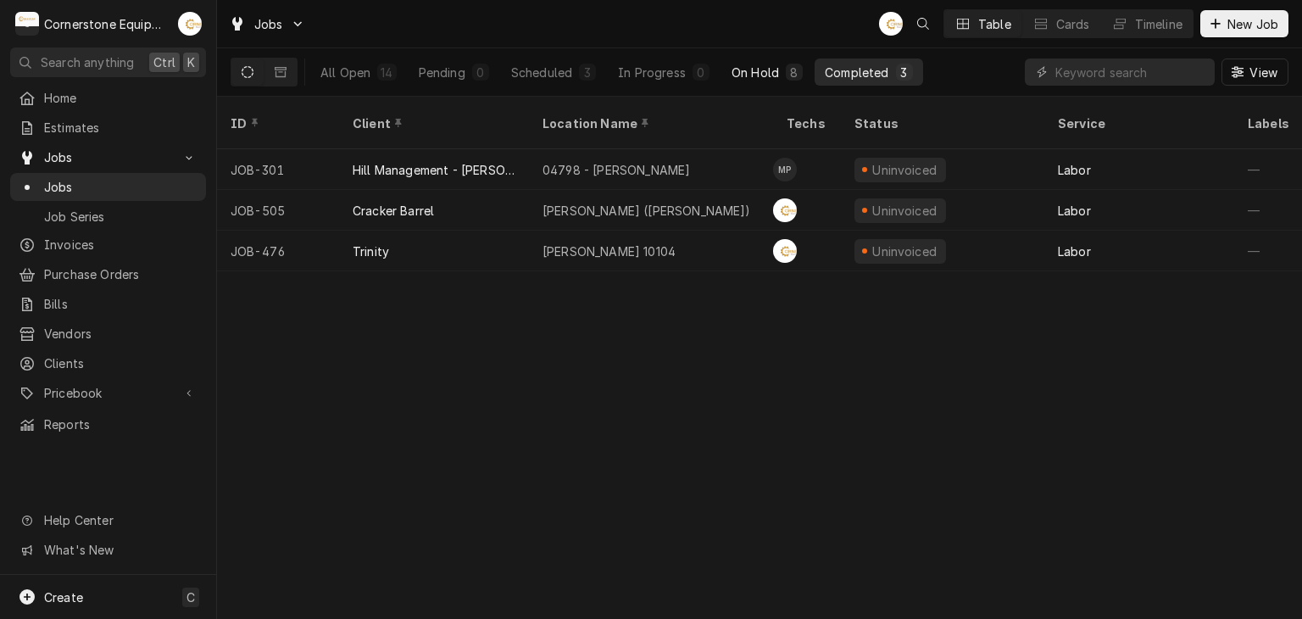
click at [737, 67] on div "On Hold" at bounding box center [755, 73] width 47 height 18
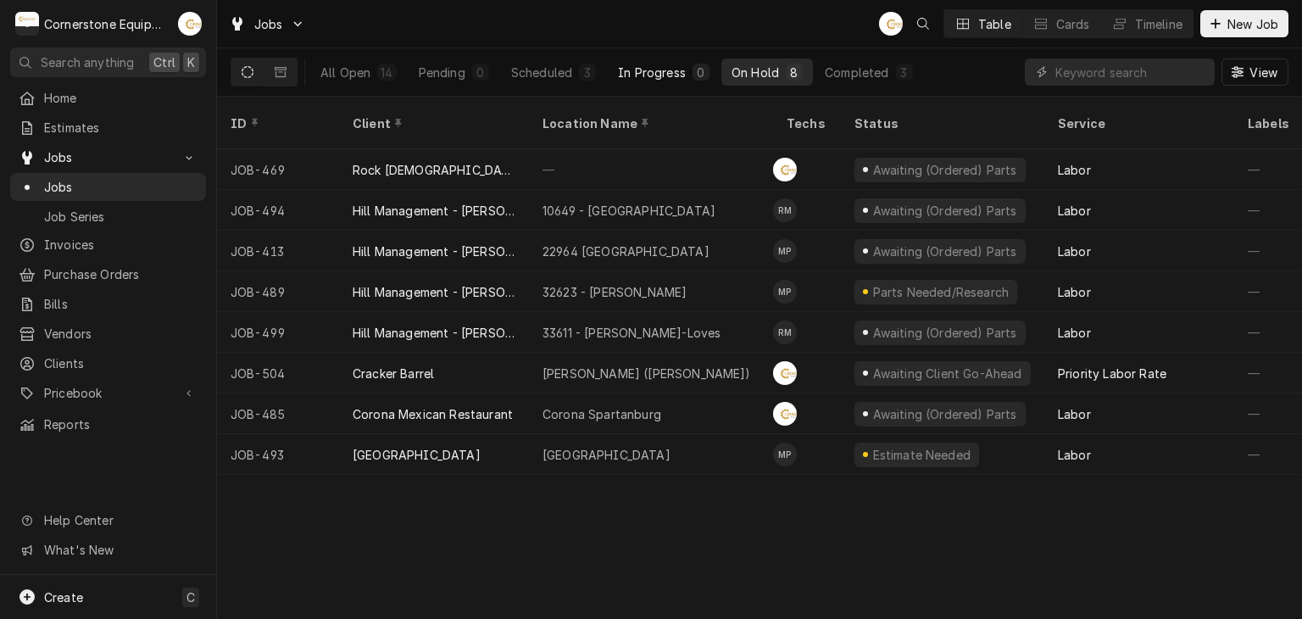
click at [642, 80] on button "In Progress 0" at bounding box center [664, 71] width 112 height 27
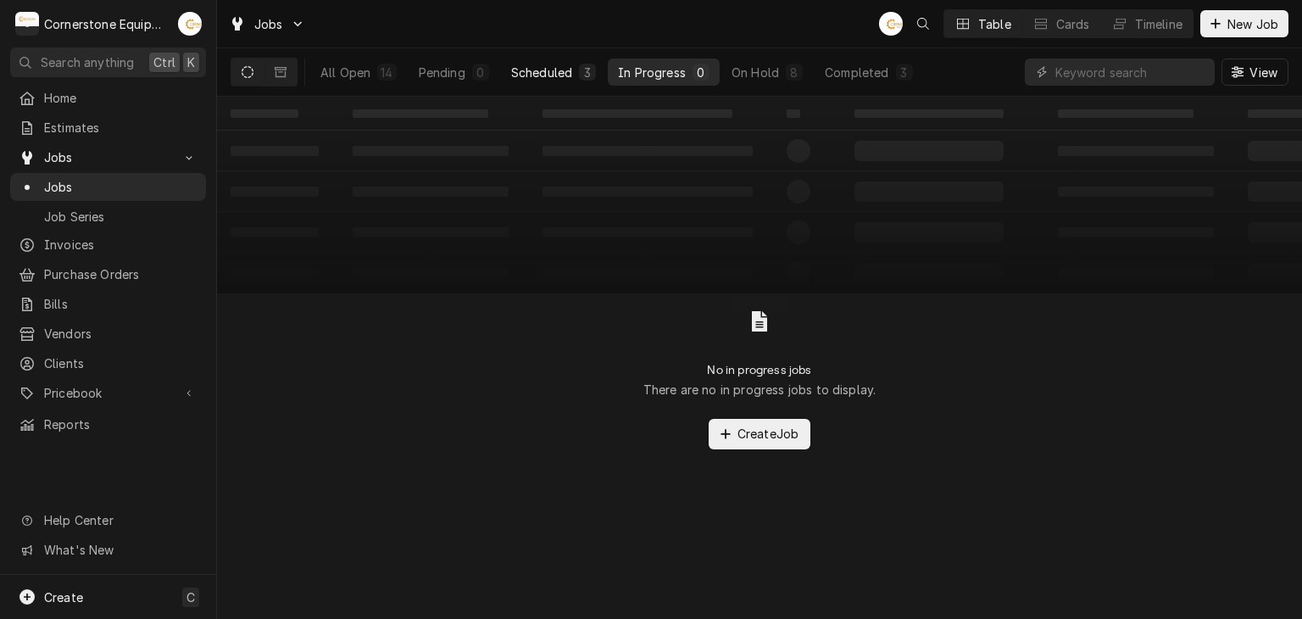
click at [560, 70] on div "Scheduled" at bounding box center [541, 73] width 61 height 18
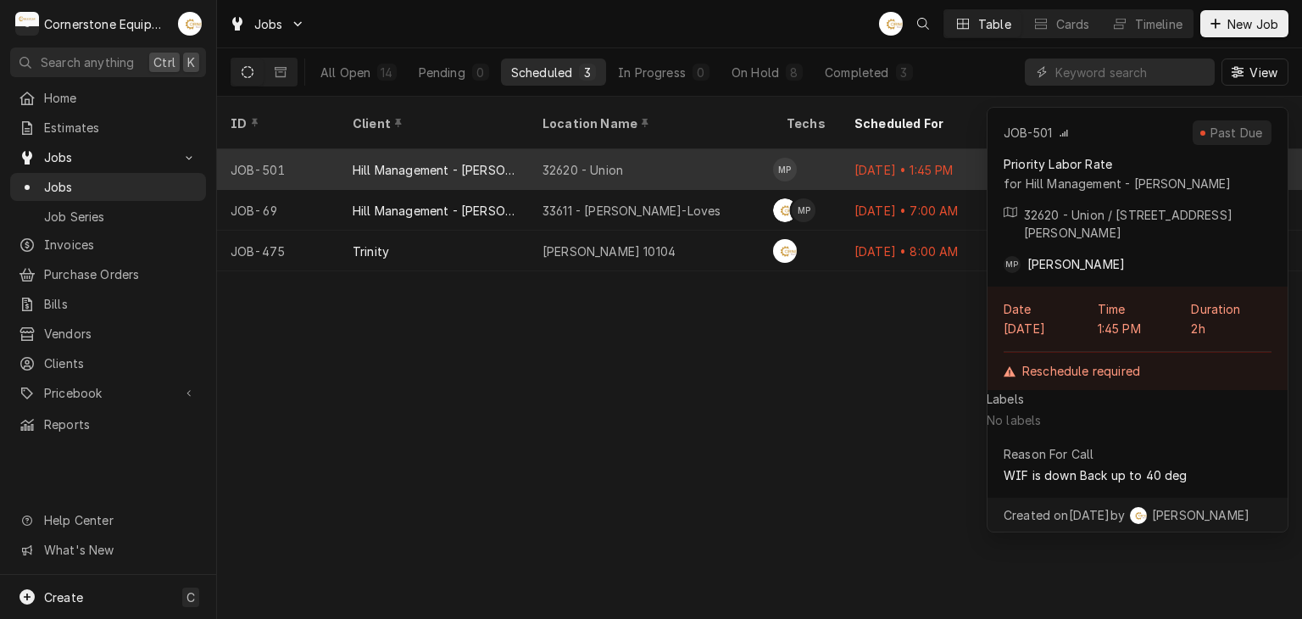
click at [611, 161] on div "32620 - Union" at bounding box center [583, 170] width 81 height 18
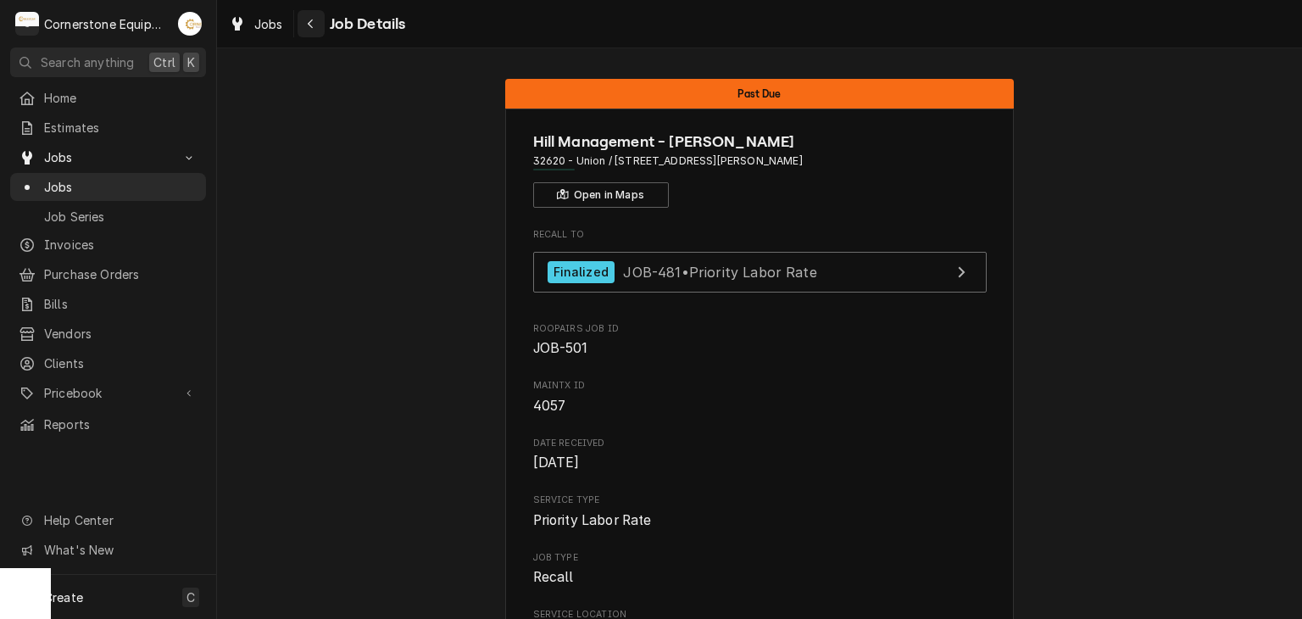
click at [310, 28] on icon "Navigate back" at bounding box center [311, 24] width 8 height 12
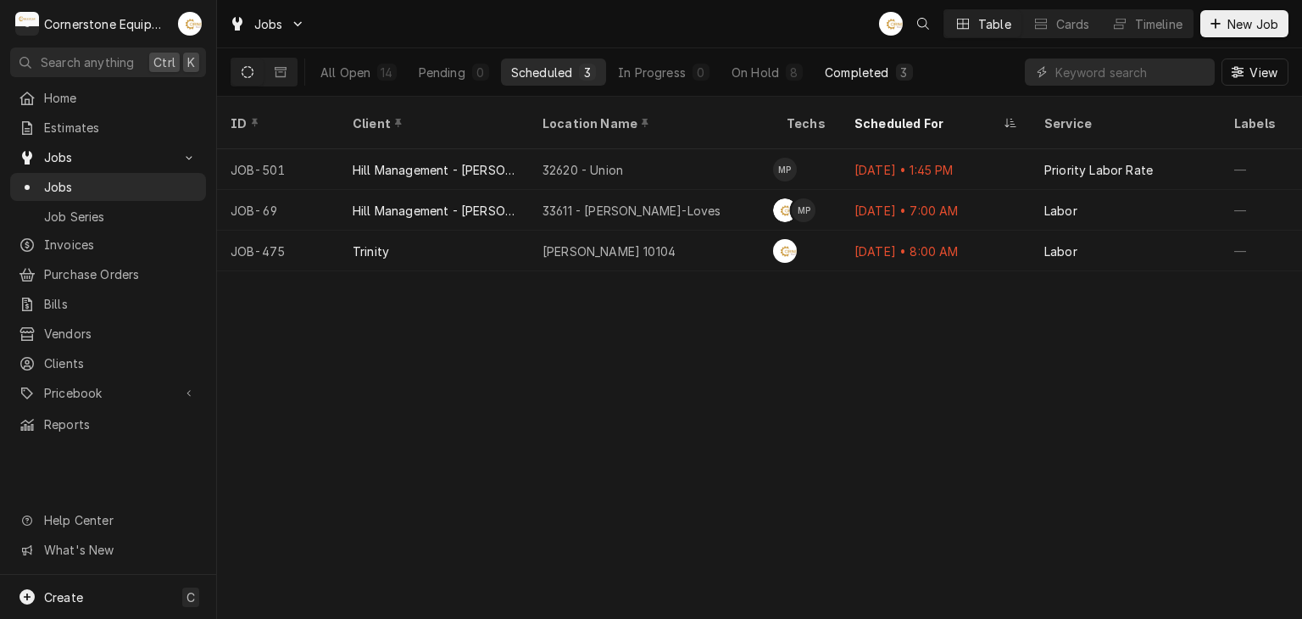
click at [857, 73] on div "Completed" at bounding box center [857, 73] width 64 height 18
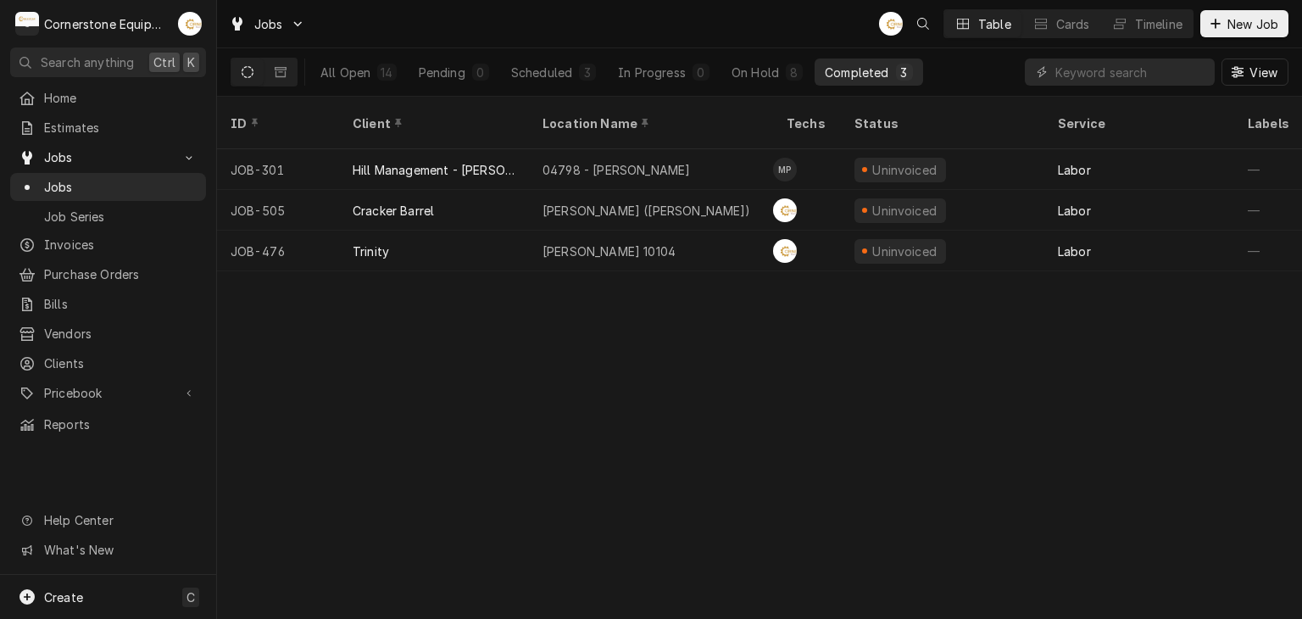
click at [259, 76] on button "Dynamic Content Wrapper" at bounding box center [247, 71] width 32 height 27
click at [285, 75] on icon "Dynamic Content Wrapper" at bounding box center [281, 72] width 12 height 10
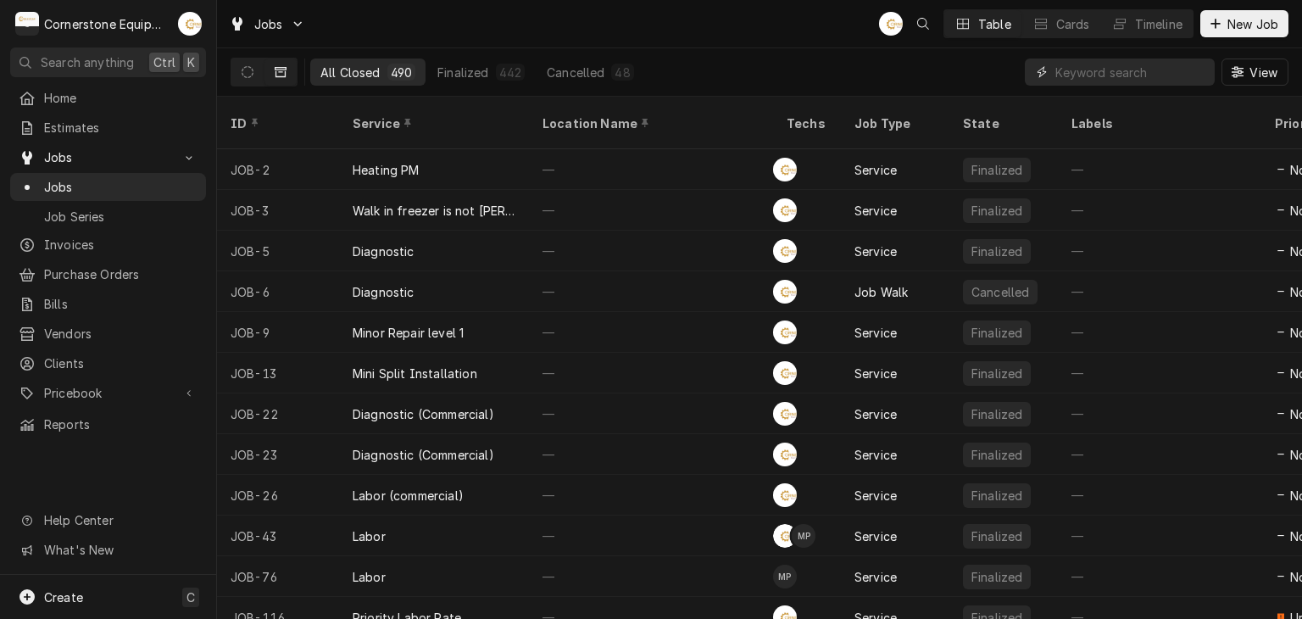
click at [1085, 75] on input "Dynamic Content Wrapper" at bounding box center [1130, 71] width 151 height 27
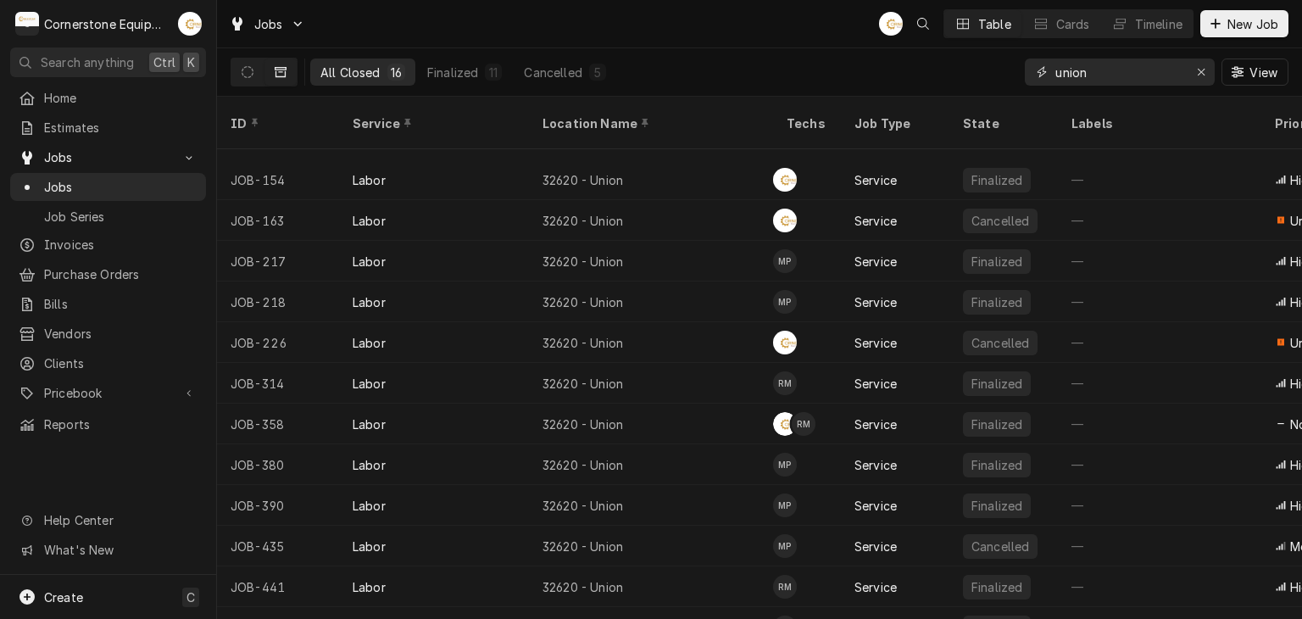
scroll to position [174, 0]
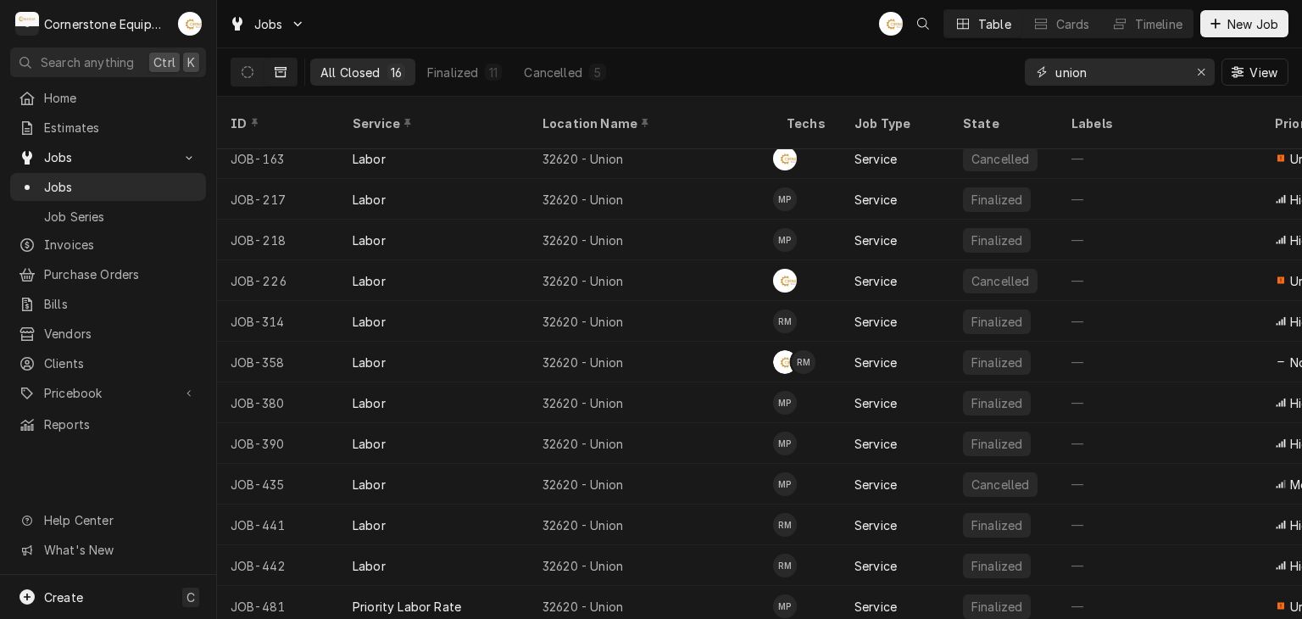
type input "union"
click at [734, 25] on div "Jobs AB Table Cards Timeline New Job" at bounding box center [759, 23] width 1085 height 47
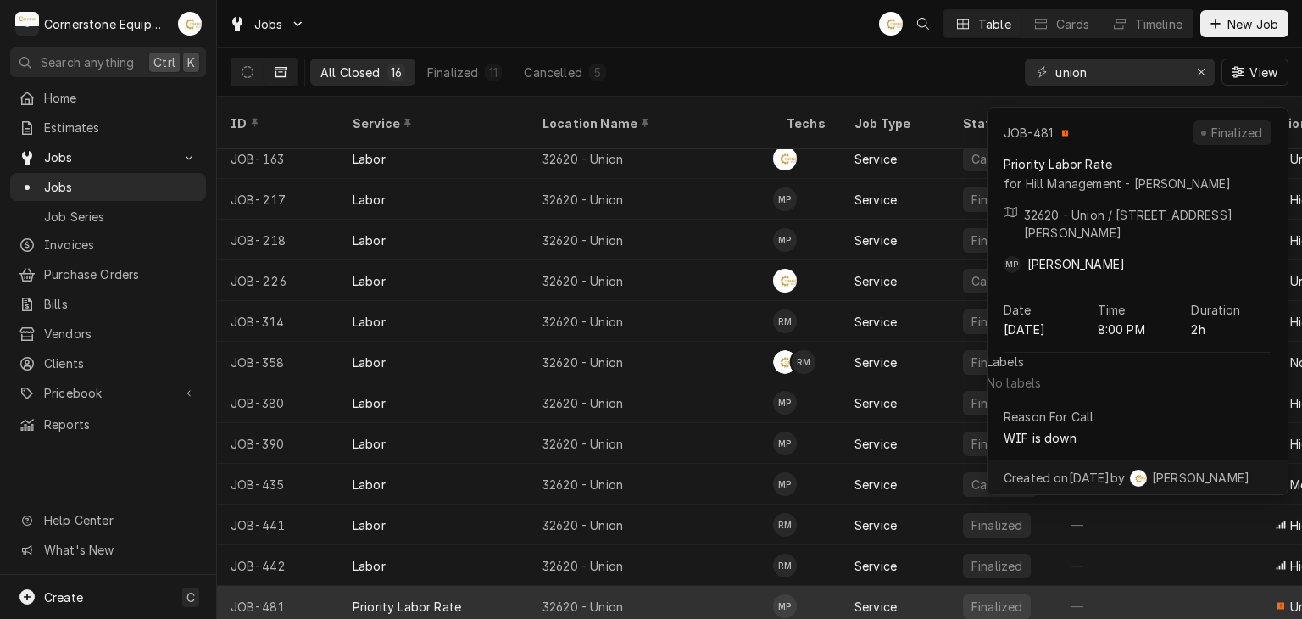
click at [635, 586] on div "32620 - Union" at bounding box center [651, 606] width 244 height 41
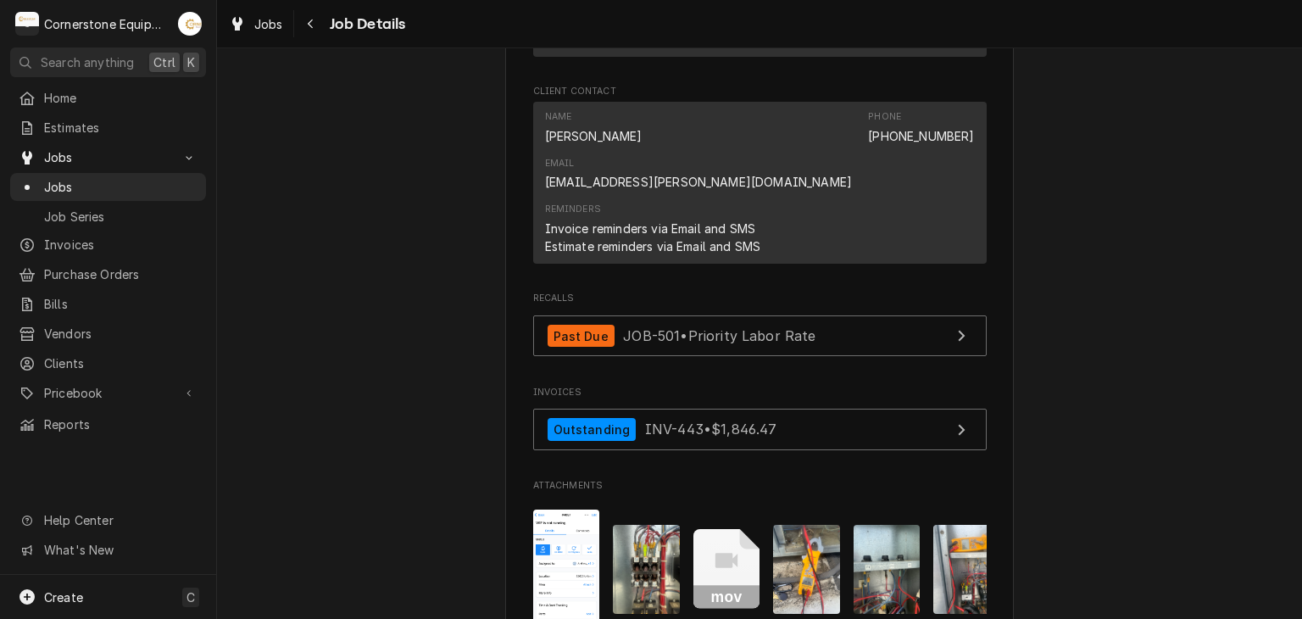
scroll to position [1250, 0]
click at [130, 182] on span "Jobs" at bounding box center [120, 187] width 153 height 18
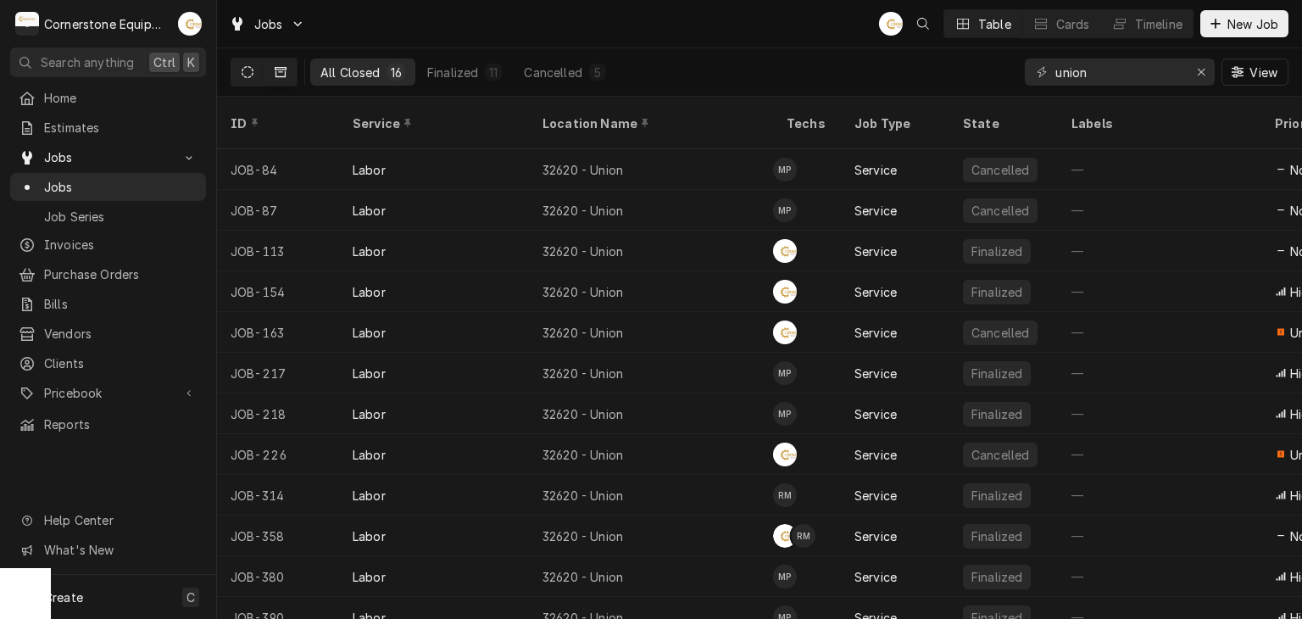
click at [242, 69] on icon "Dynamic Content Wrapper" at bounding box center [248, 72] width 12 height 12
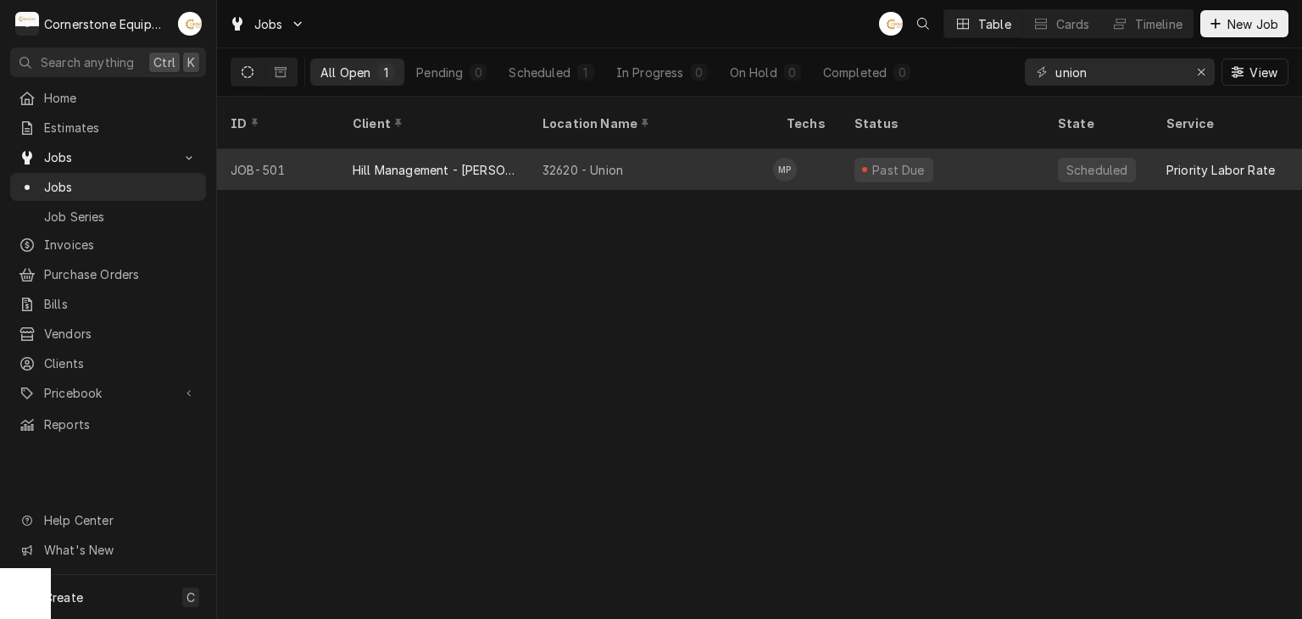
click at [443, 161] on div "Hill Management - [PERSON_NAME]" at bounding box center [434, 170] width 163 height 18
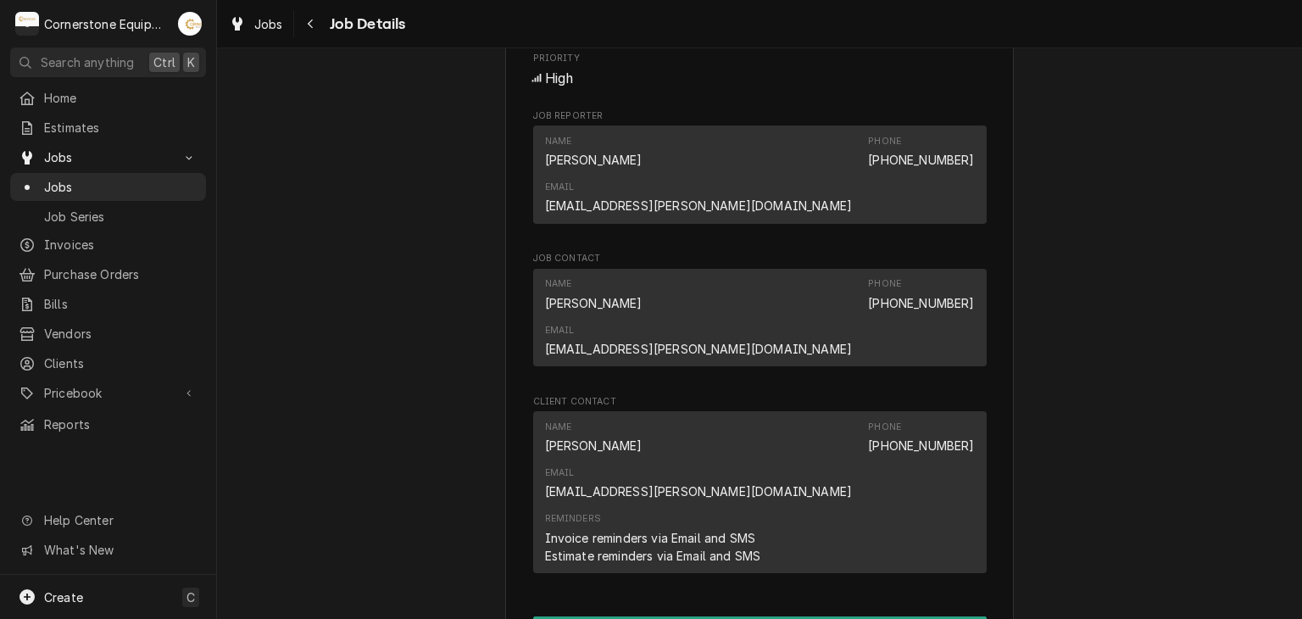
scroll to position [339, 0]
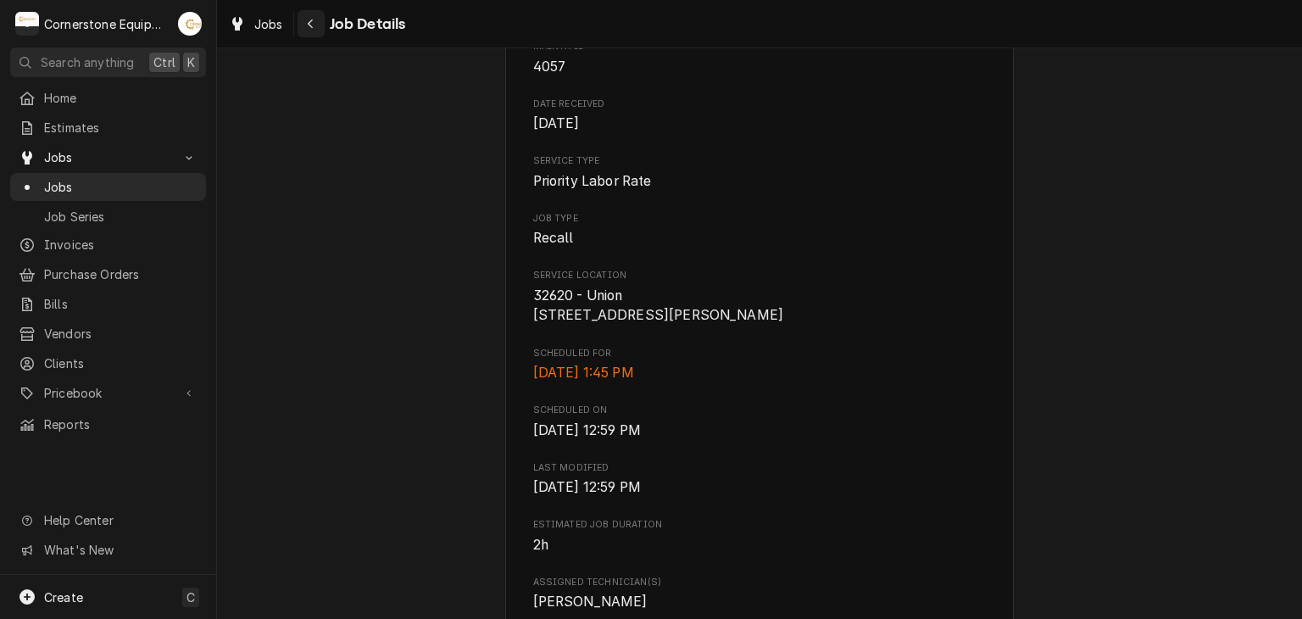
click at [309, 18] on icon "Navigate back" at bounding box center [311, 24] width 8 height 12
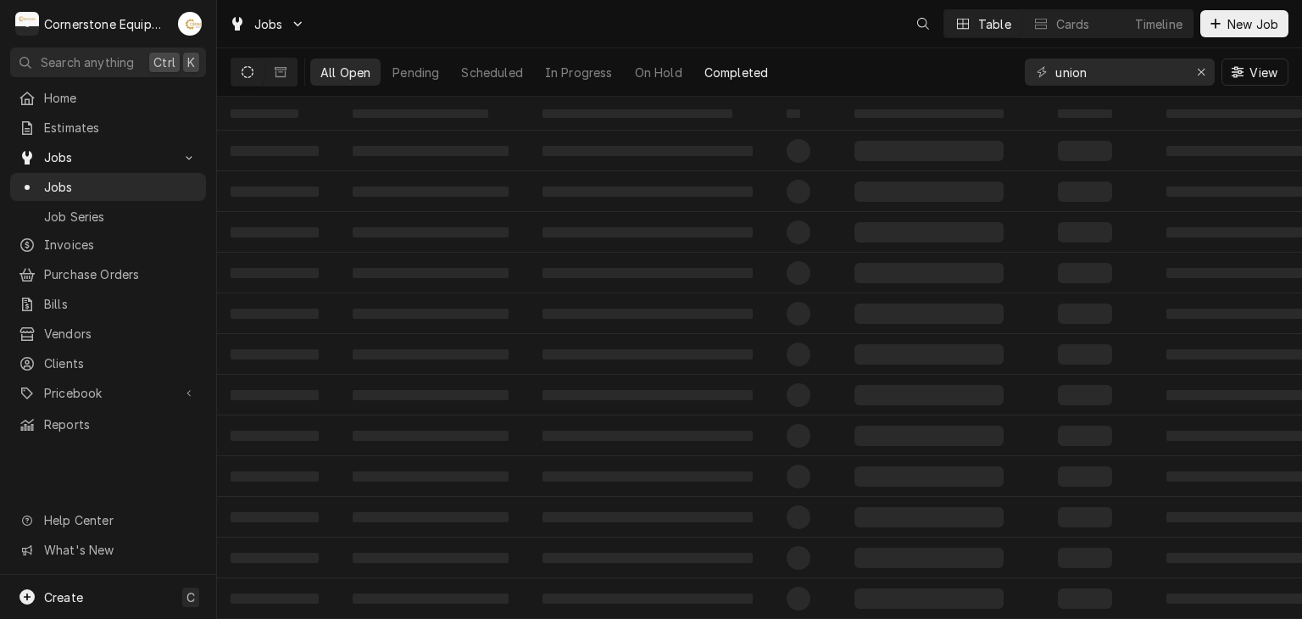
click at [729, 76] on div "Completed" at bounding box center [736, 73] width 64 height 18
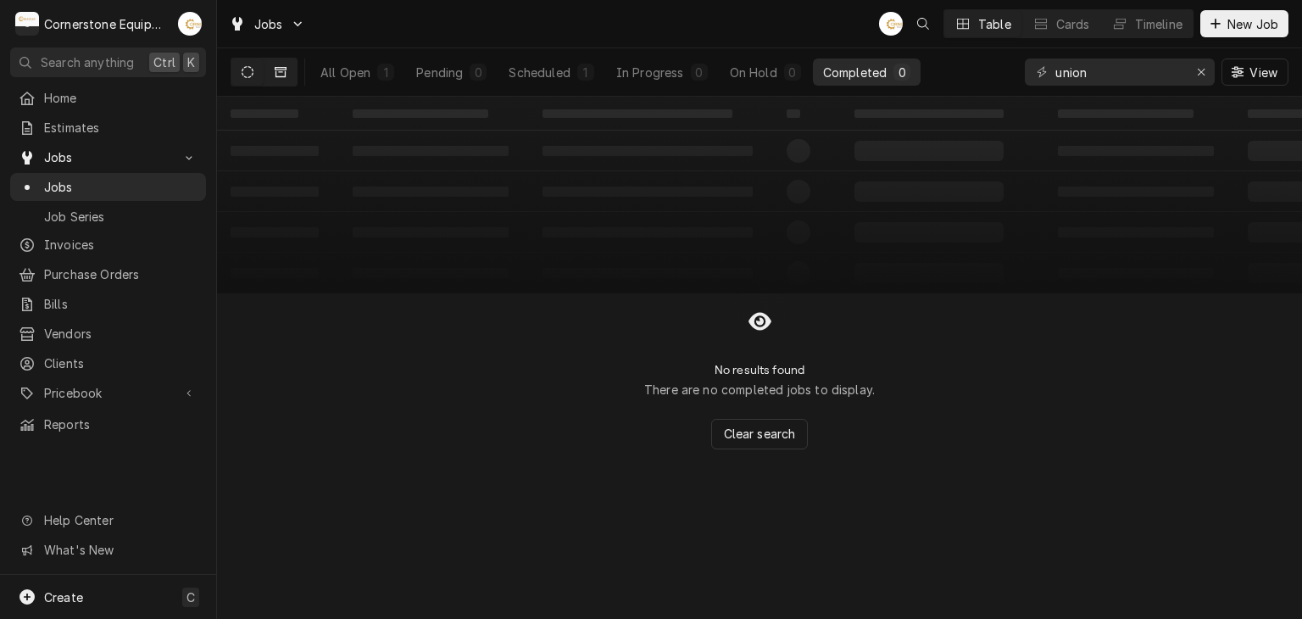
click at [271, 75] on button "Dynamic Content Wrapper" at bounding box center [280, 71] width 32 height 27
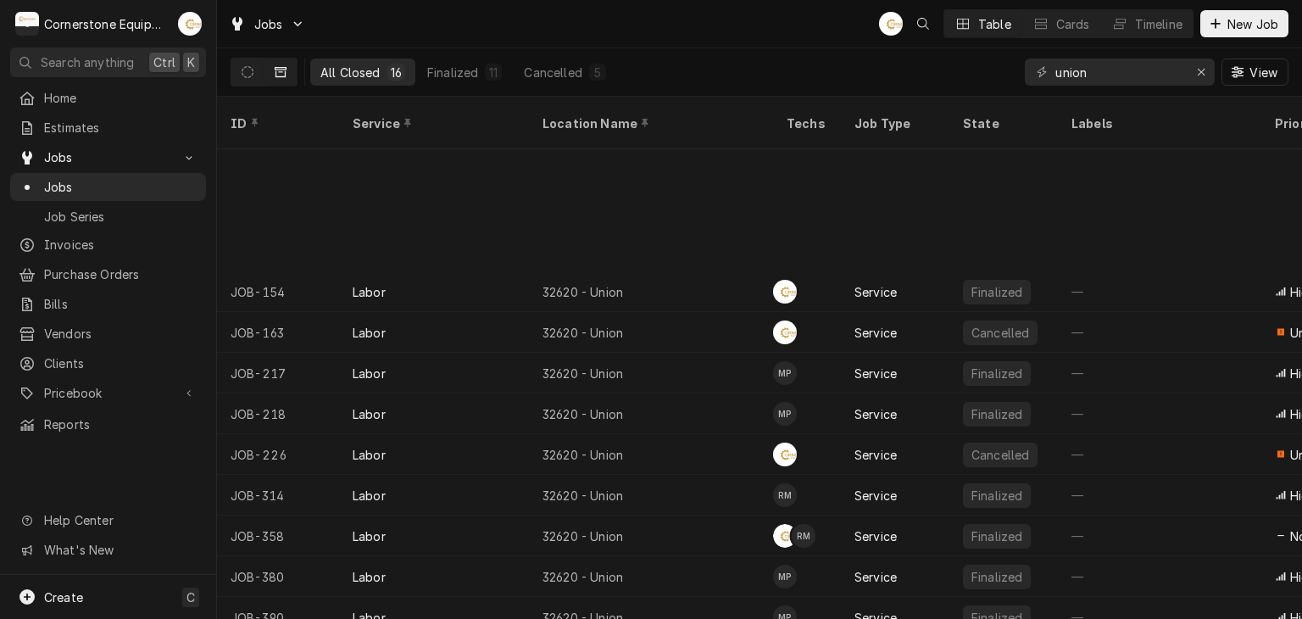
scroll to position [174, 0]
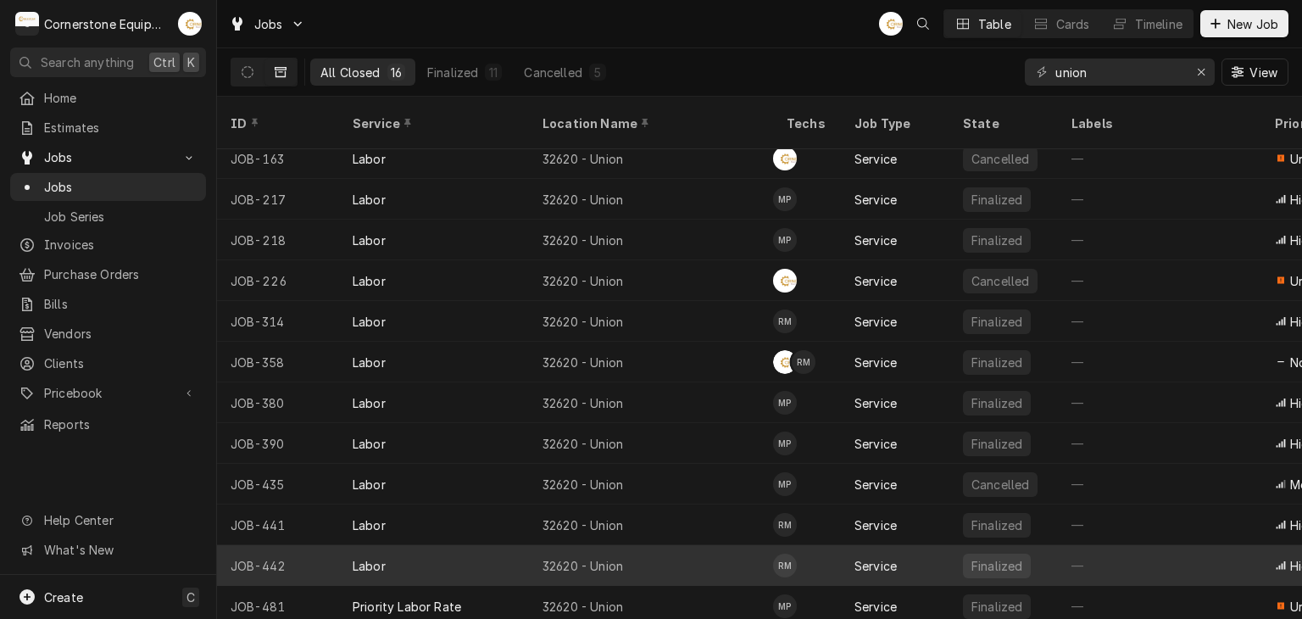
click at [607, 563] on div "32620 - Union" at bounding box center [651, 565] width 244 height 41
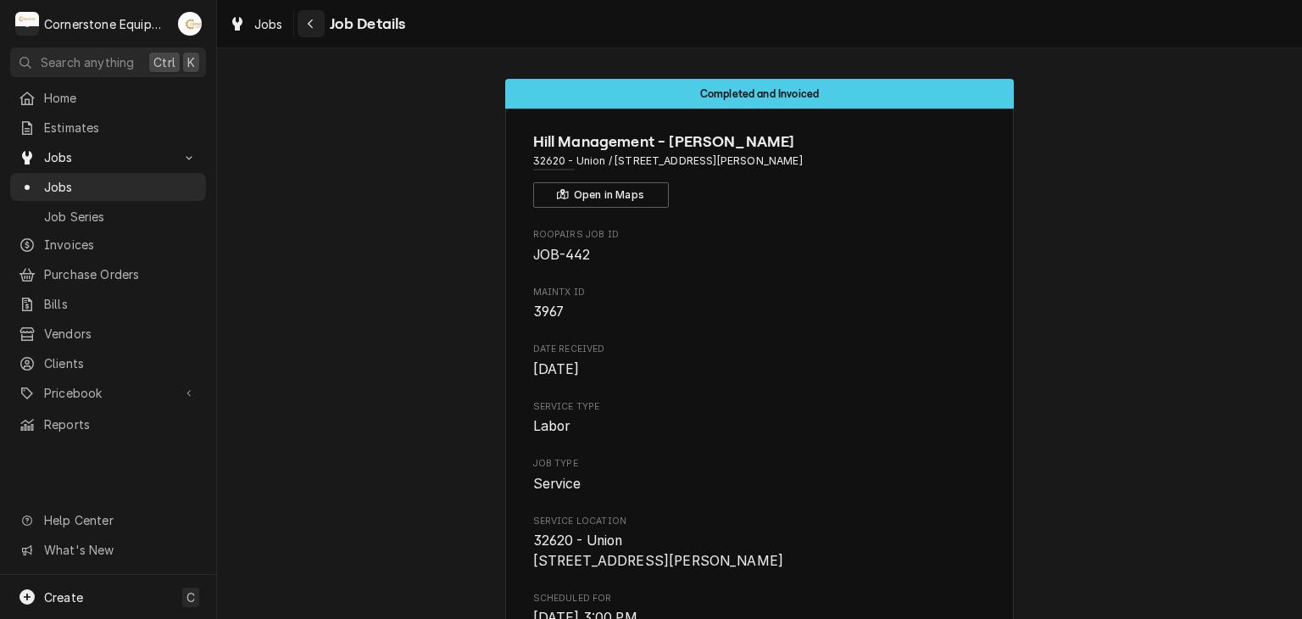
click at [311, 15] on div "Navigate back" at bounding box center [311, 23] width 17 height 17
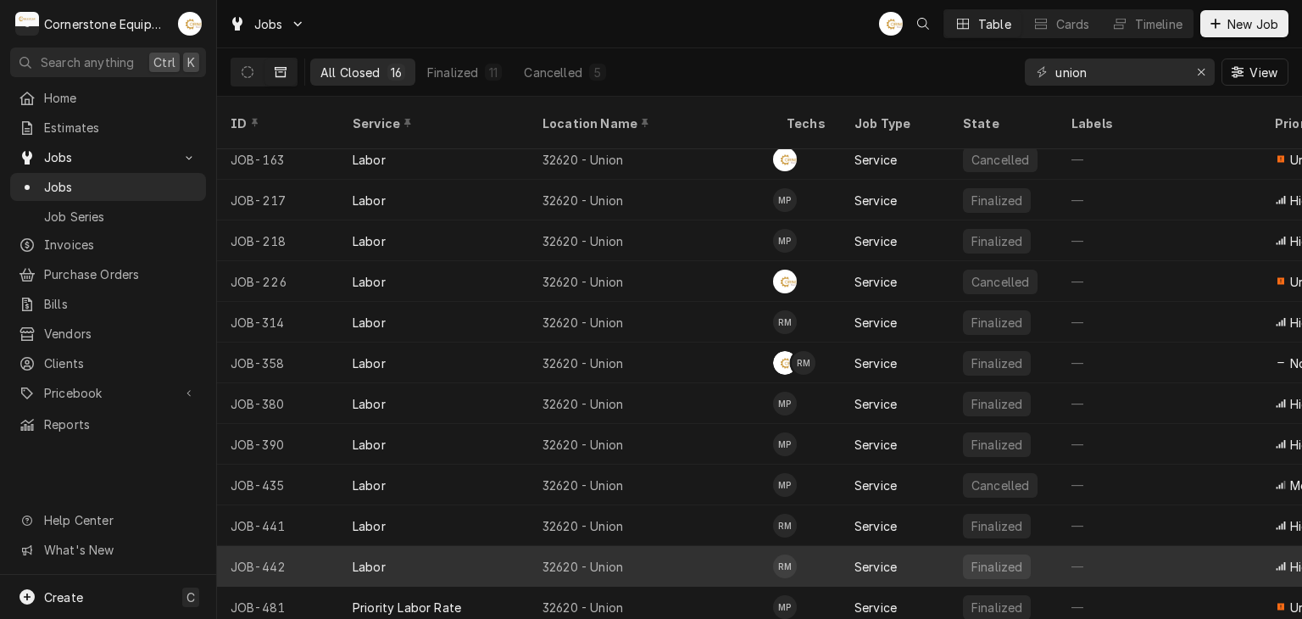
scroll to position [174, 0]
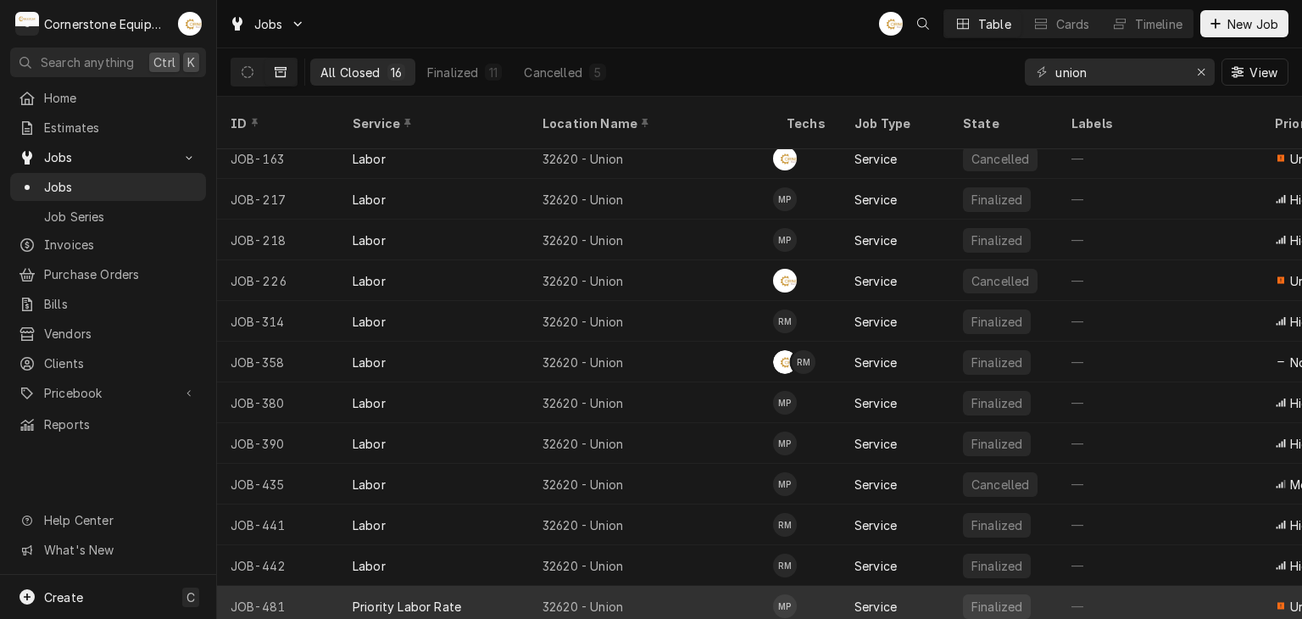
click at [717, 586] on div "32620 - Union" at bounding box center [651, 606] width 244 height 41
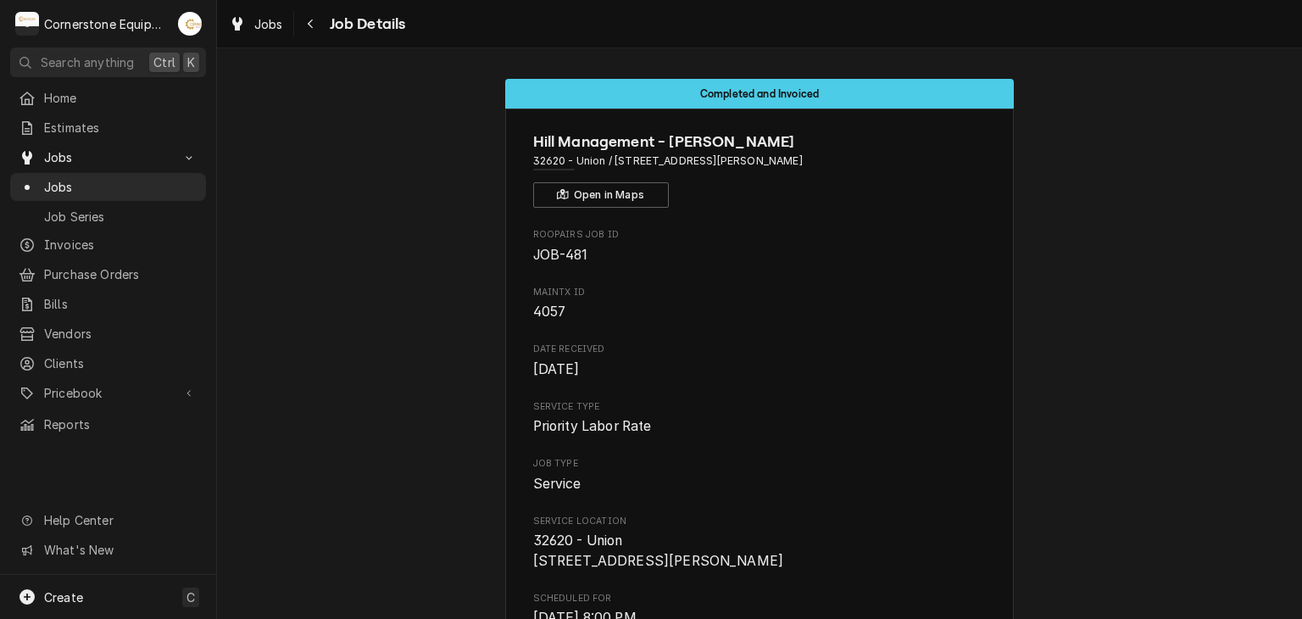
scroll to position [339, 0]
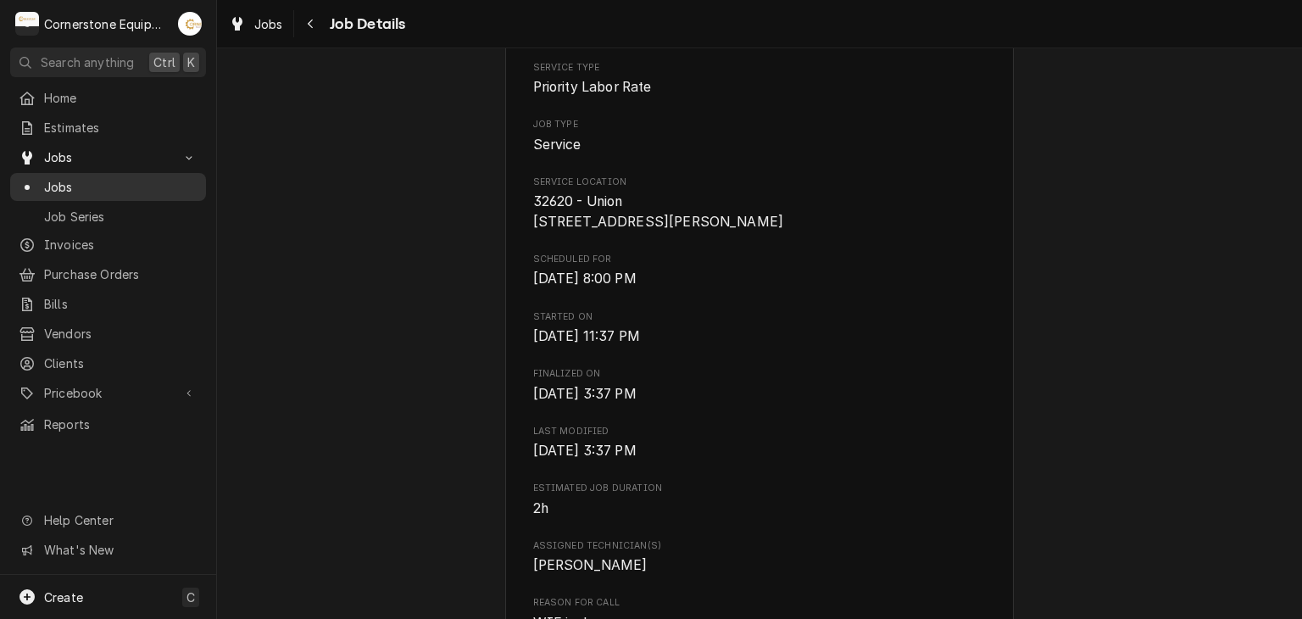
click at [102, 180] on span "Jobs" at bounding box center [120, 187] width 153 height 18
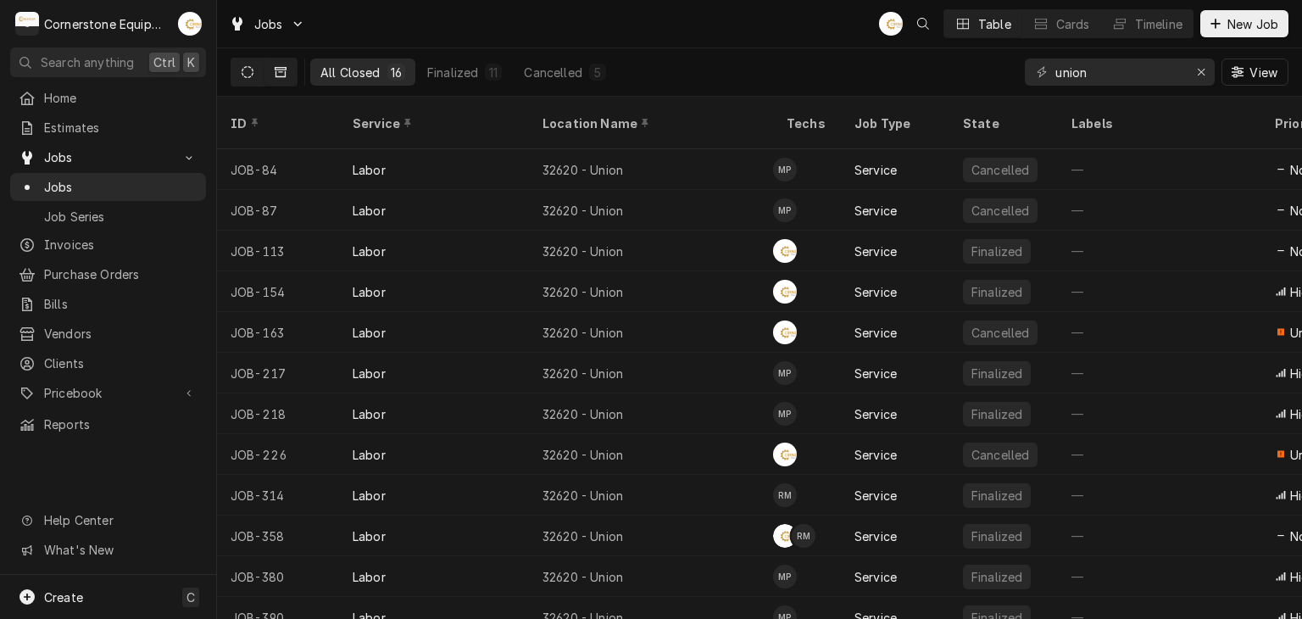
click at [248, 79] on button "Dynamic Content Wrapper" at bounding box center [247, 71] width 32 height 27
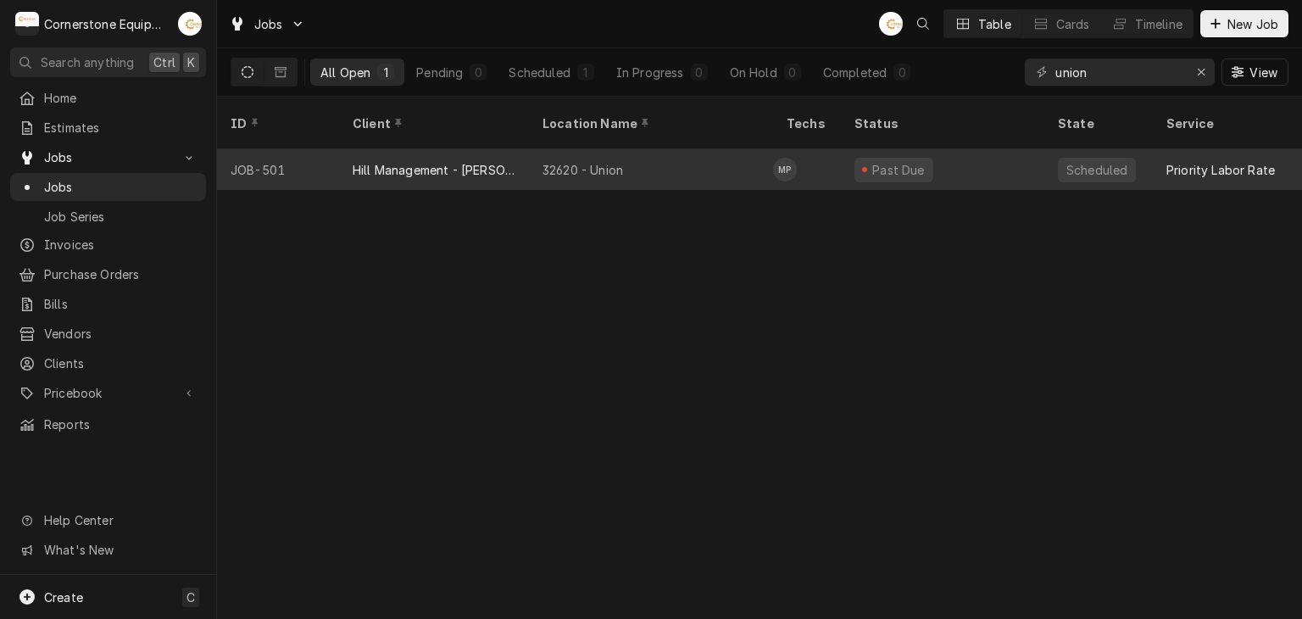
click at [485, 161] on div "Hill Management - [PERSON_NAME]" at bounding box center [434, 170] width 163 height 18
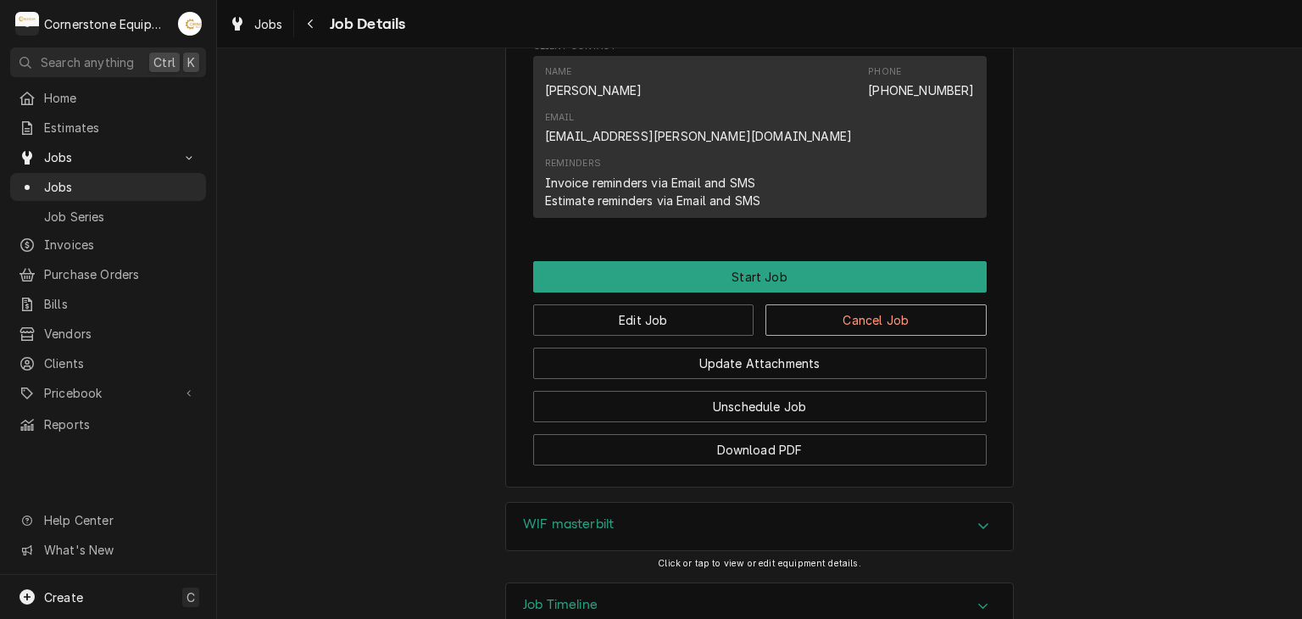
scroll to position [1373, 0]
click at [881, 303] on button "Cancel Job" at bounding box center [875, 318] width 221 height 31
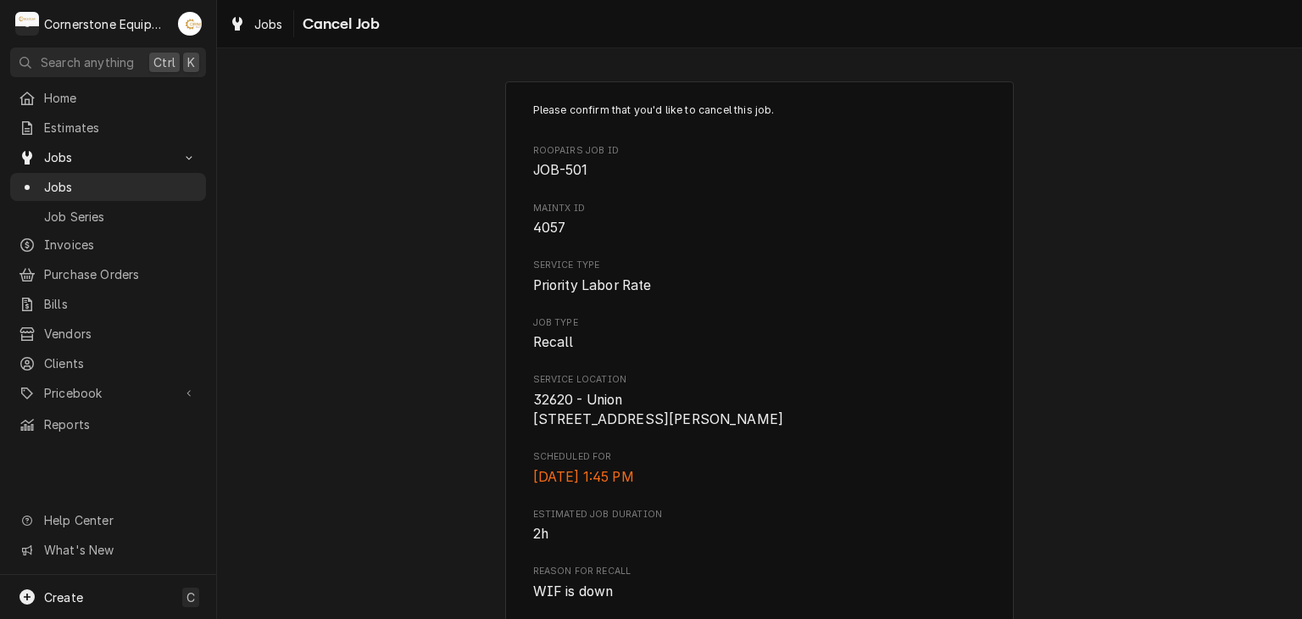
scroll to position [265, 0]
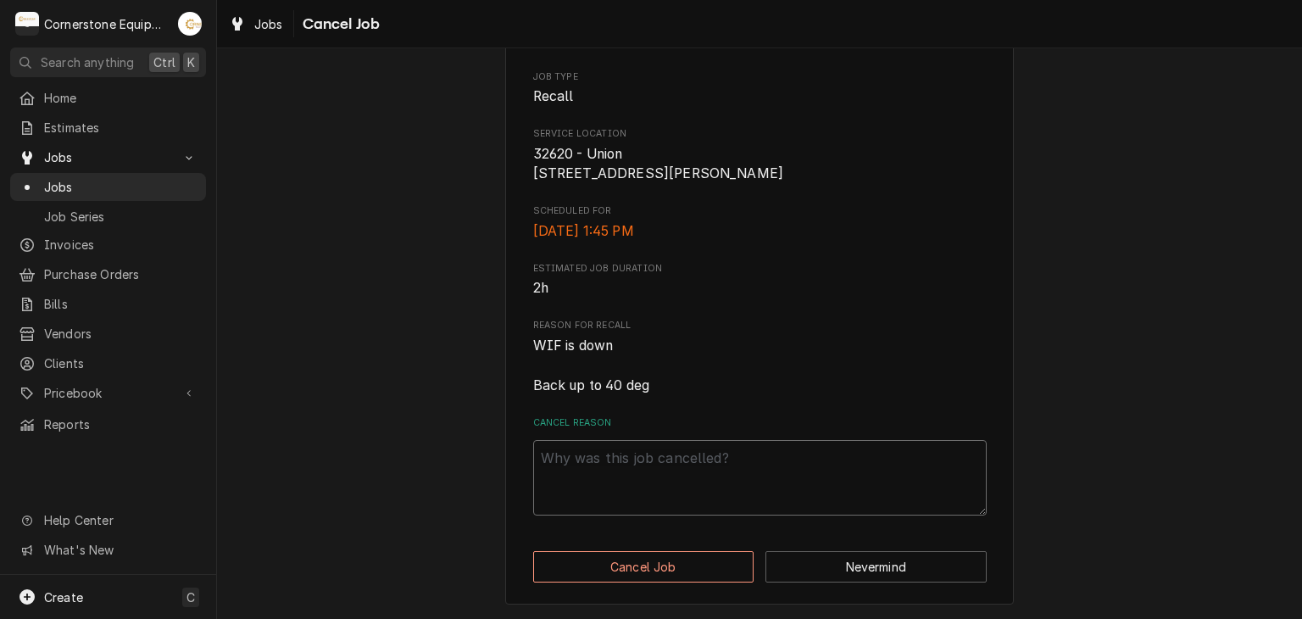
click at [632, 440] on textarea "Cancel Reason" at bounding box center [760, 478] width 454 height 76
type textarea "x"
type textarea "d"
type textarea "x"
type textarea "du"
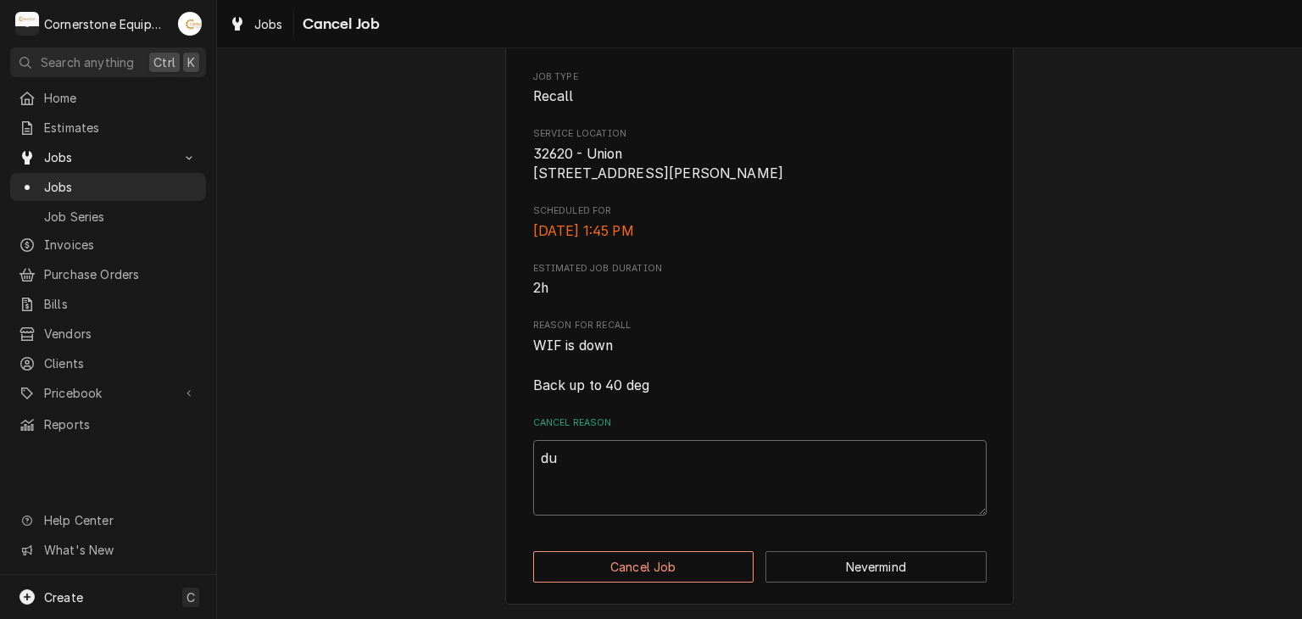
type textarea "x"
type textarea "dup"
type textarea "x"
type textarea "dupl"
type textarea "x"
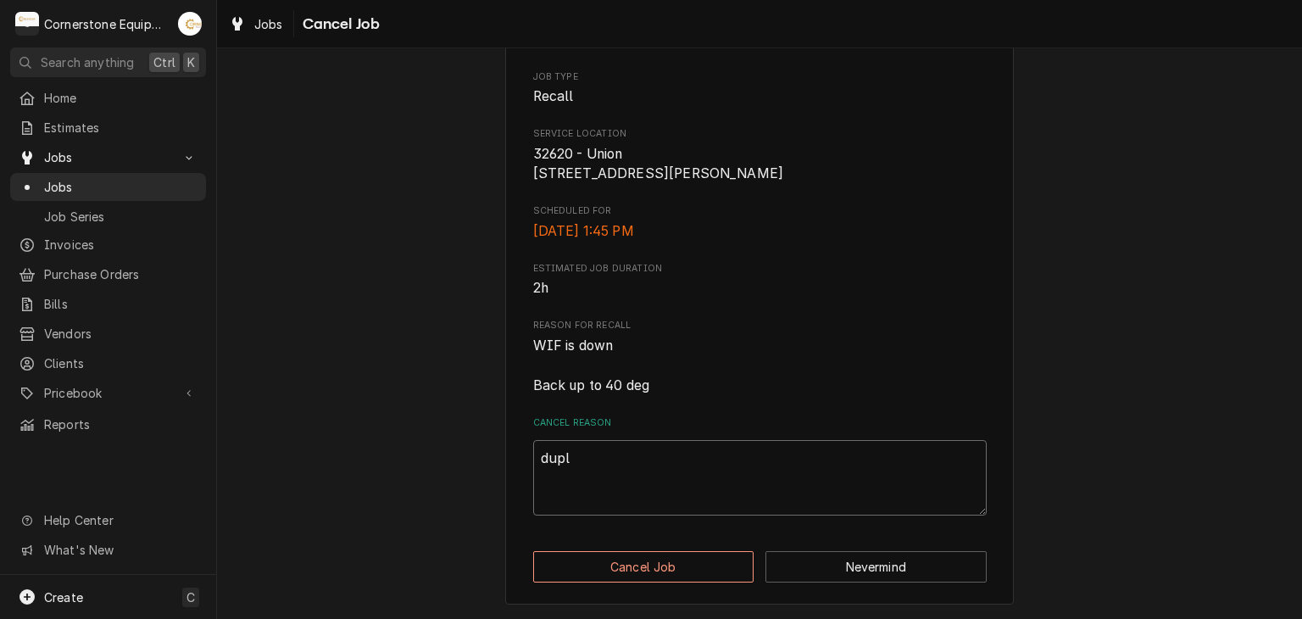
type textarea "dupli"
type textarea "x"
type textarea "duplic"
type textarea "x"
type textarea "duplica"
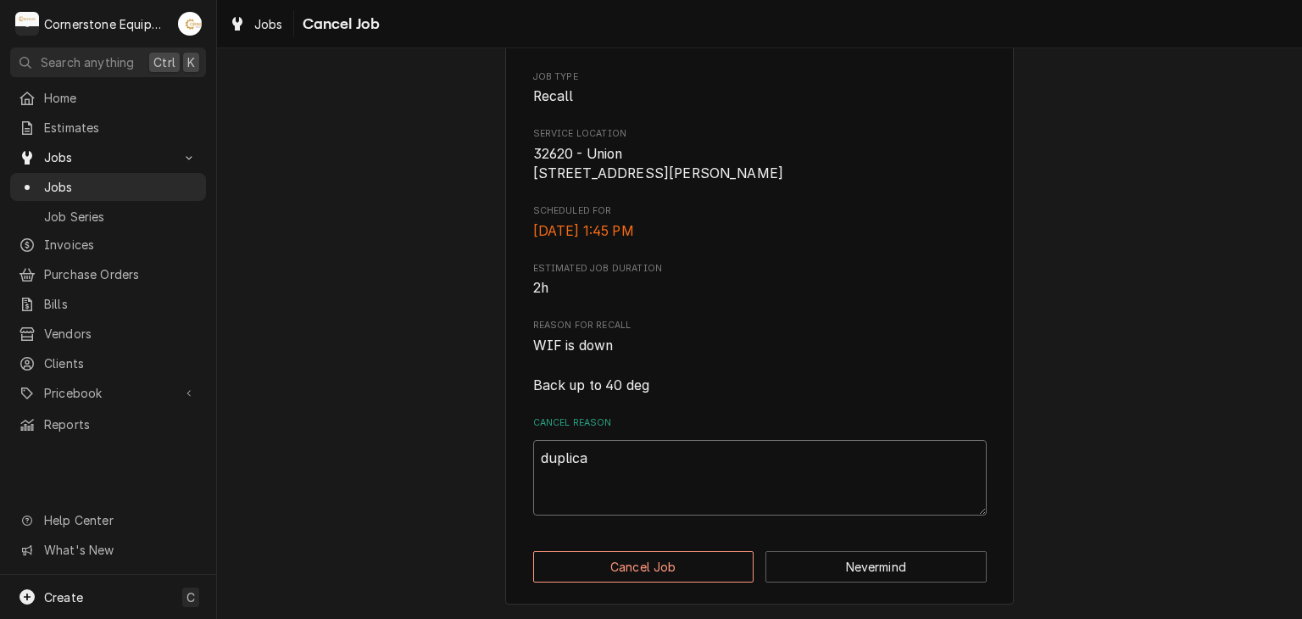
type textarea "x"
type textarea "duplicat"
type textarea "x"
type textarea "duplicate"
click at [700, 571] on button "Cancel Job" at bounding box center [643, 566] width 221 height 31
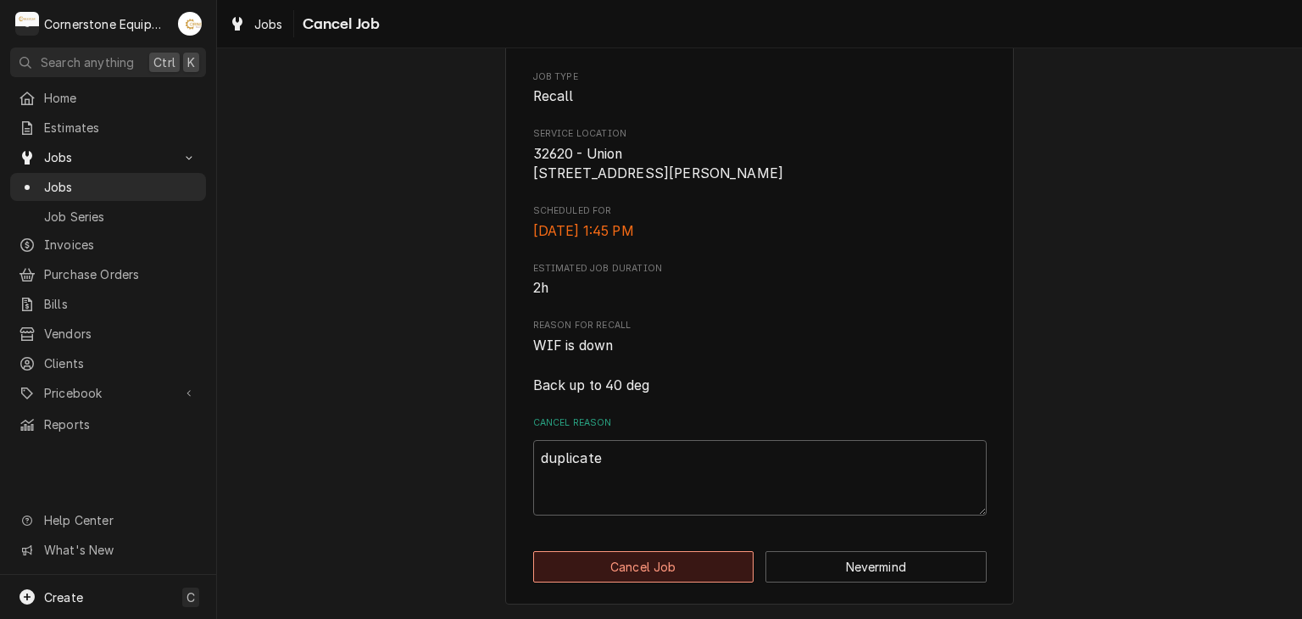
type textarea "x"
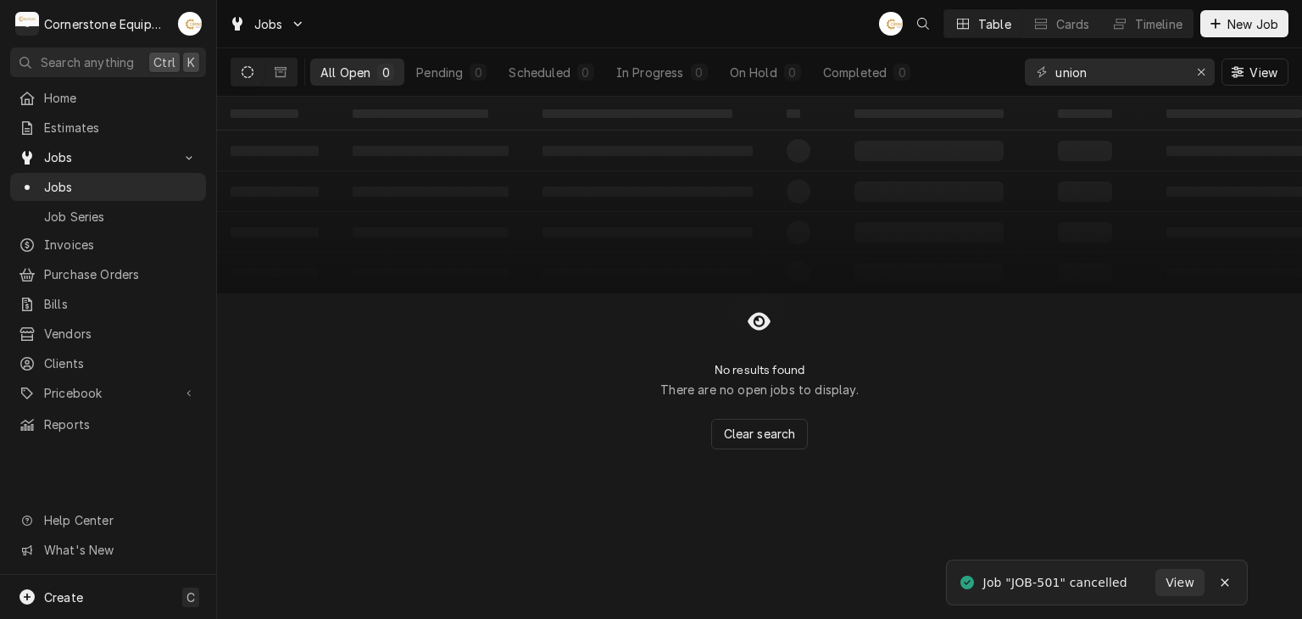
click at [258, 66] on button "Dynamic Content Wrapper" at bounding box center [247, 71] width 32 height 27
click at [538, 72] on div "Scheduled" at bounding box center [539, 73] width 61 height 18
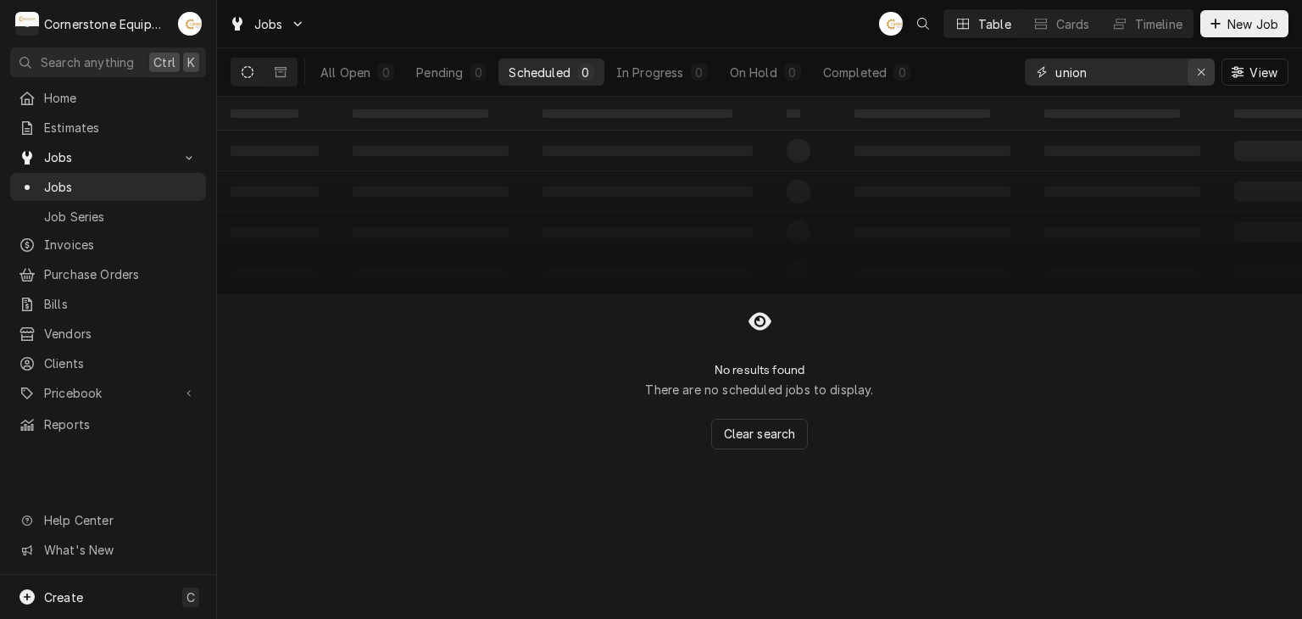
click at [1207, 75] on div "Erase input" at bounding box center [1201, 72] width 17 height 17
